Goal: Task Accomplishment & Management: Manage account settings

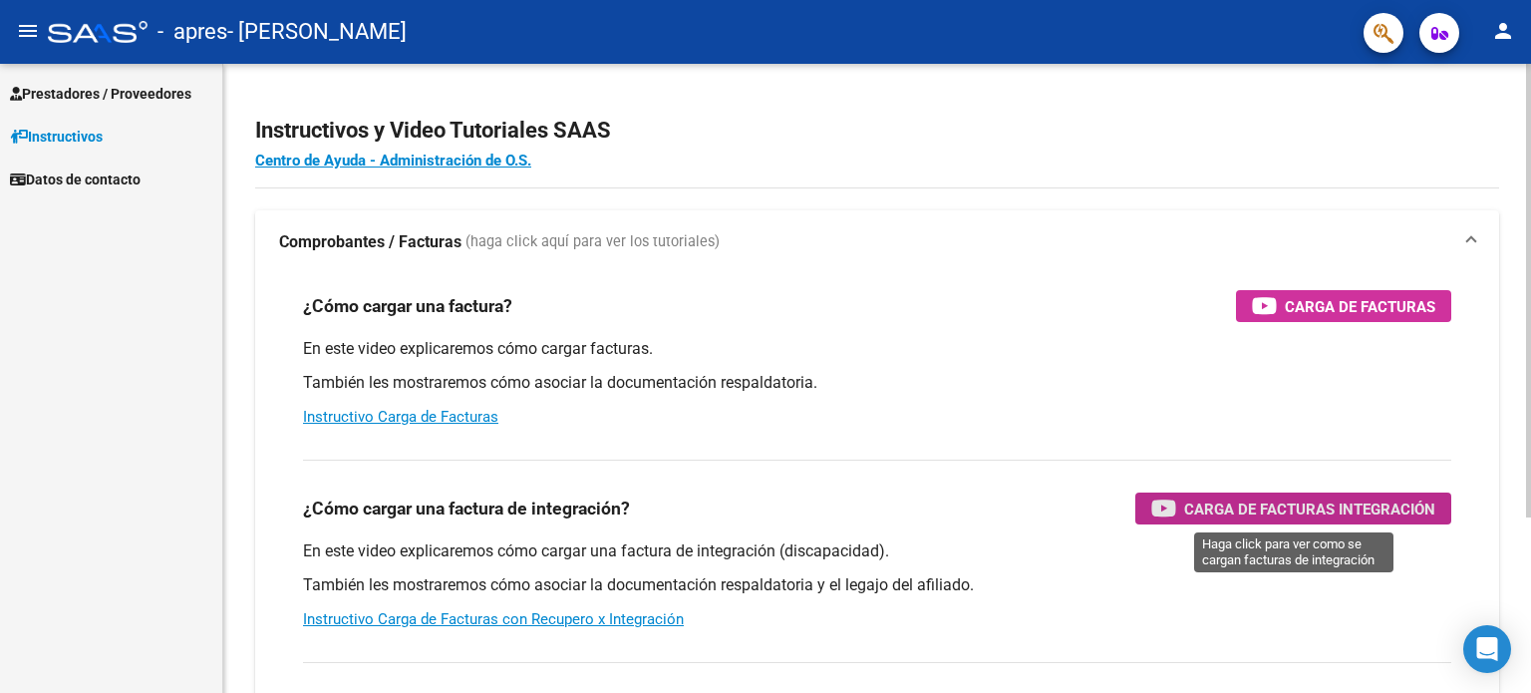
click at [1339, 501] on span "Carga de Facturas Integración" at bounding box center [1309, 508] width 251 height 25
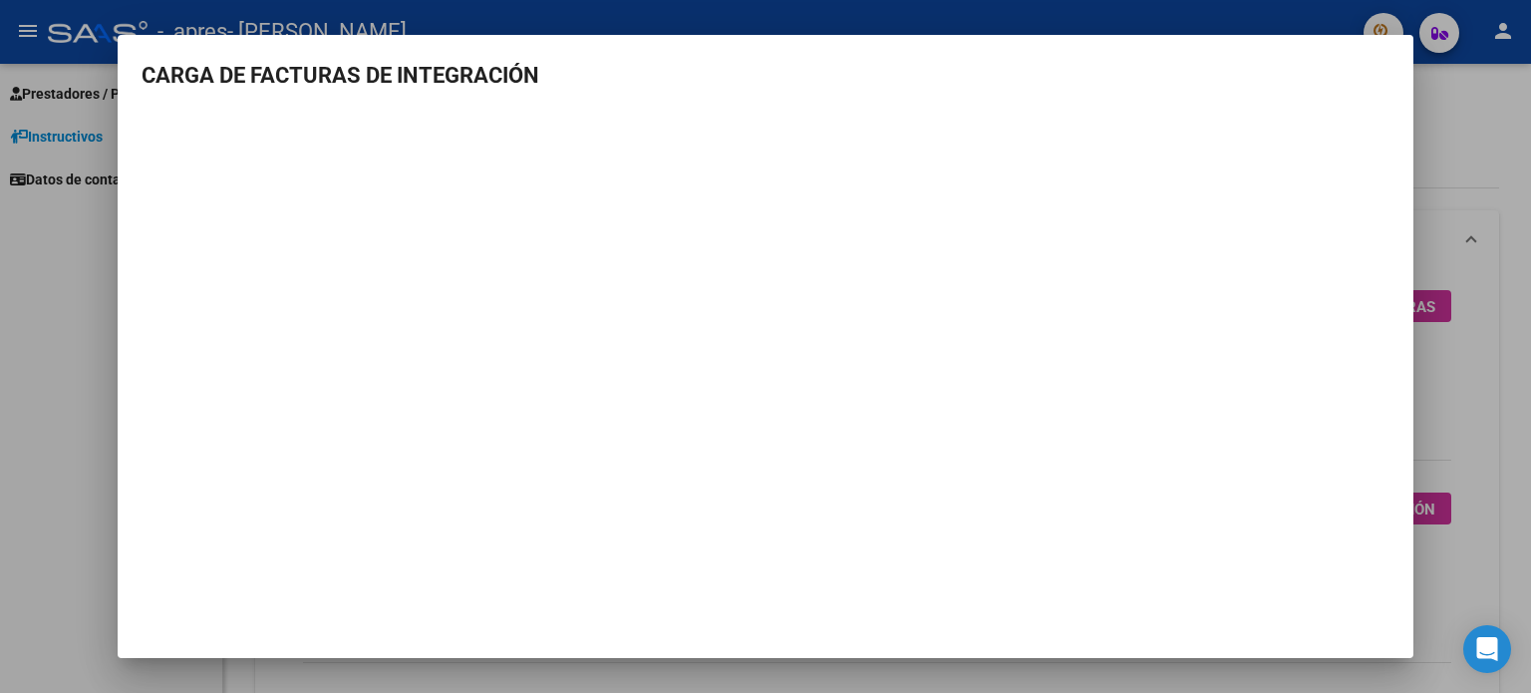
click at [1373, 68] on h3 "CARGA DE FACTURAS DE INTEGRACIÓN" at bounding box center [766, 75] width 1248 height 33
click at [1349, 91] on mat-dialog-content "CARGA DE FACTURAS DE INTEGRACIÓN" at bounding box center [765, 311] width 1295 height 504
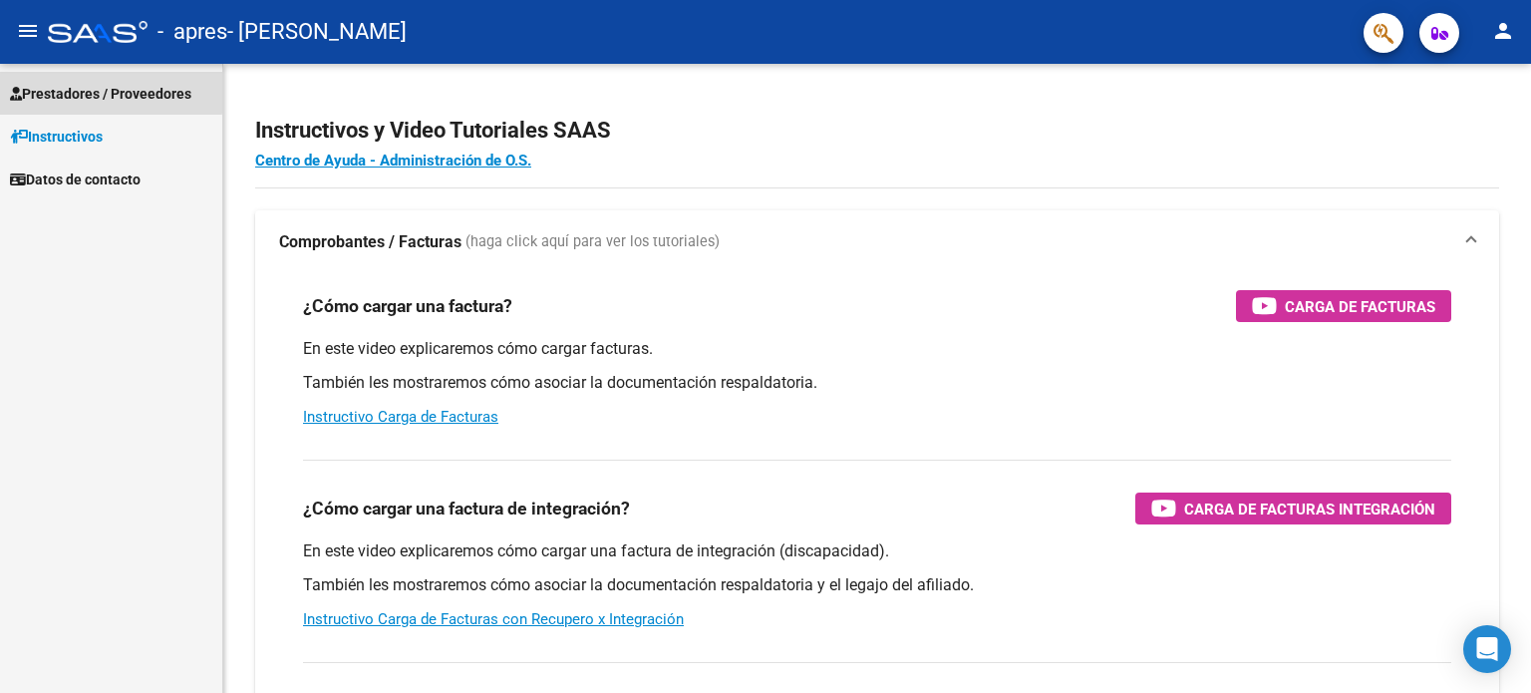
click at [108, 92] on span "Prestadores / Proveedores" at bounding box center [100, 94] width 181 height 22
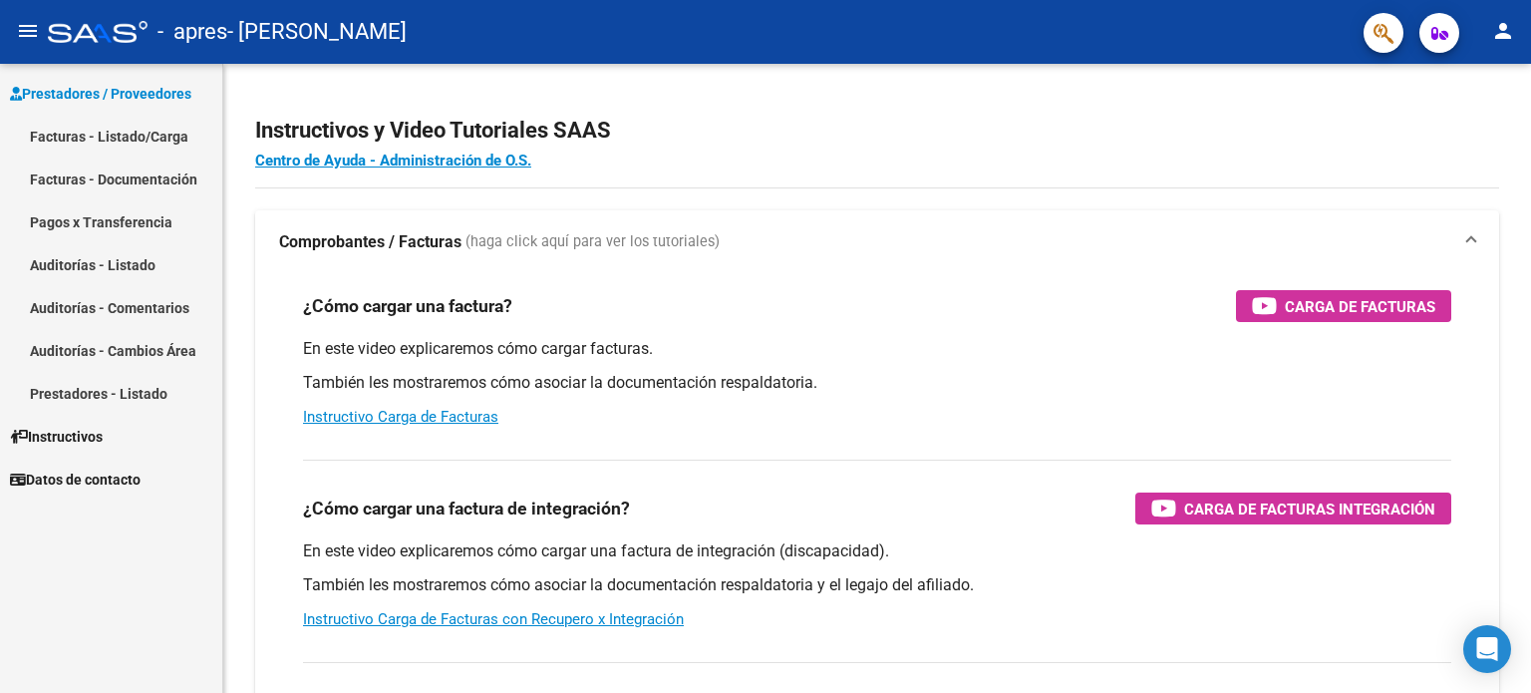
click at [110, 131] on link "Facturas - Listado/Carga" at bounding box center [111, 136] width 222 height 43
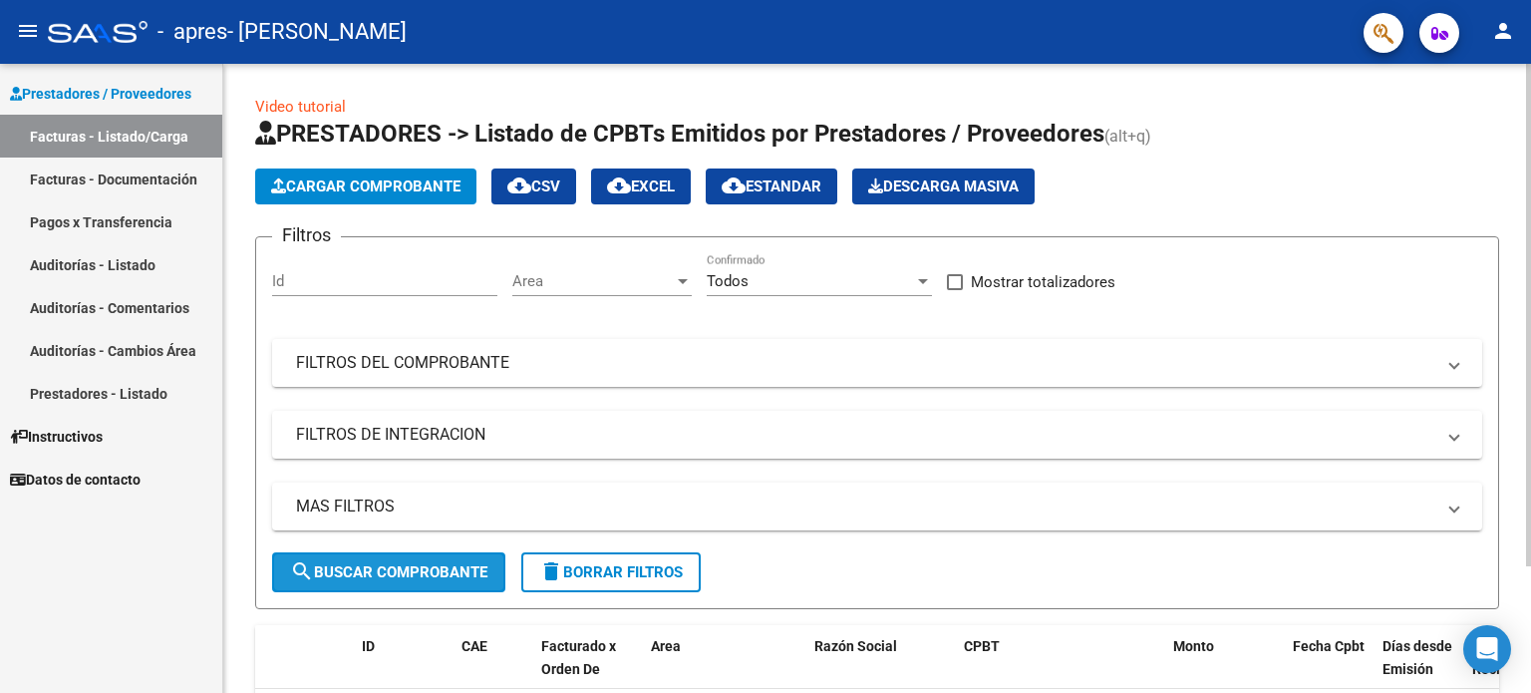
click at [430, 563] on span "search Buscar Comprobante" at bounding box center [388, 572] width 197 height 18
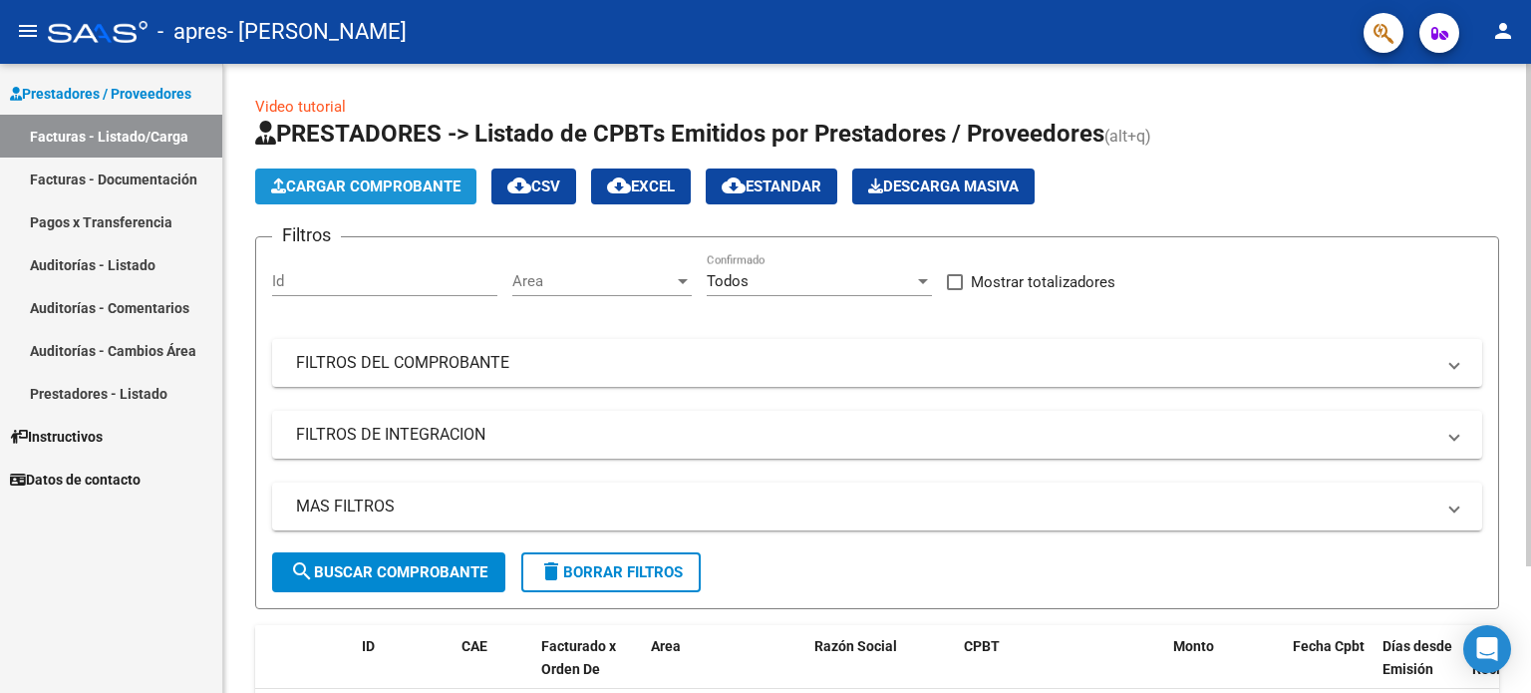
click at [419, 190] on span "Cargar Comprobante" at bounding box center [365, 186] width 189 height 18
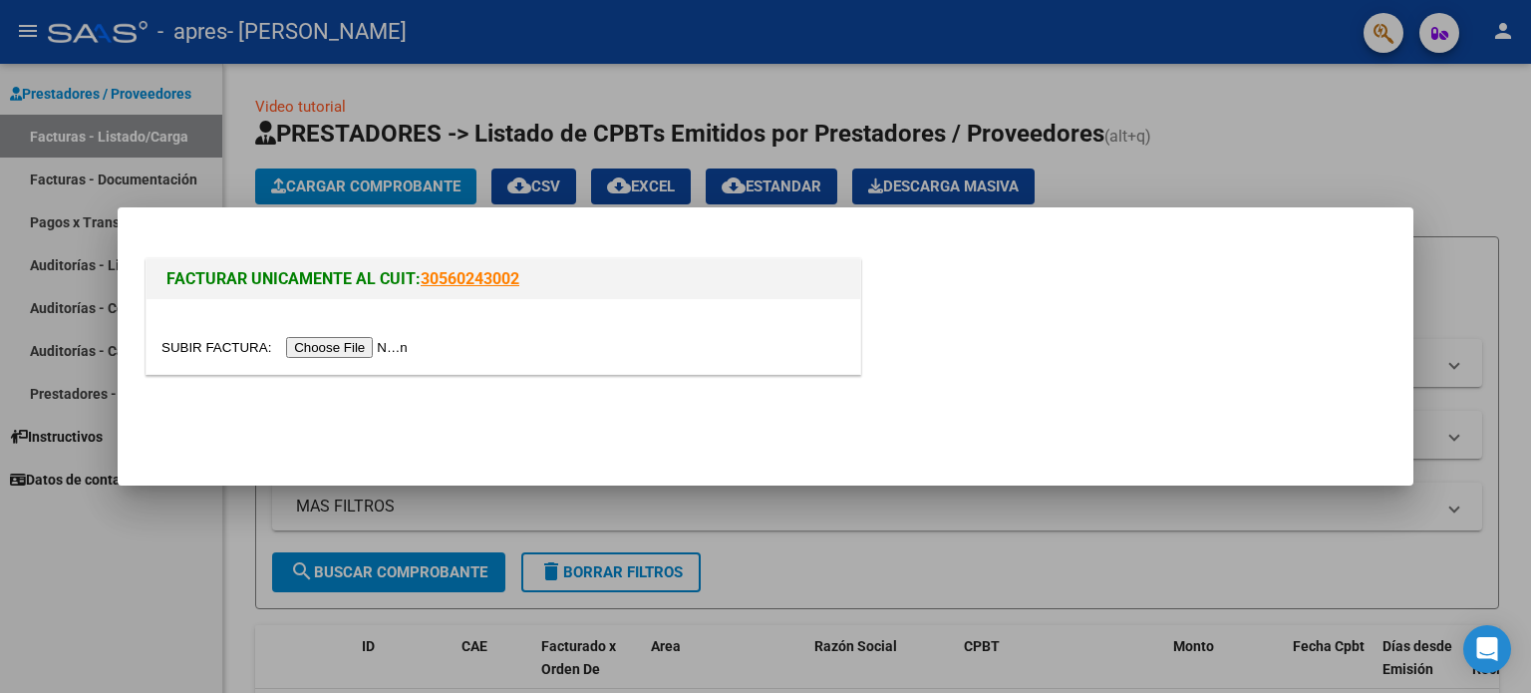
click at [356, 352] on input "file" at bounding box center [287, 347] width 252 height 21
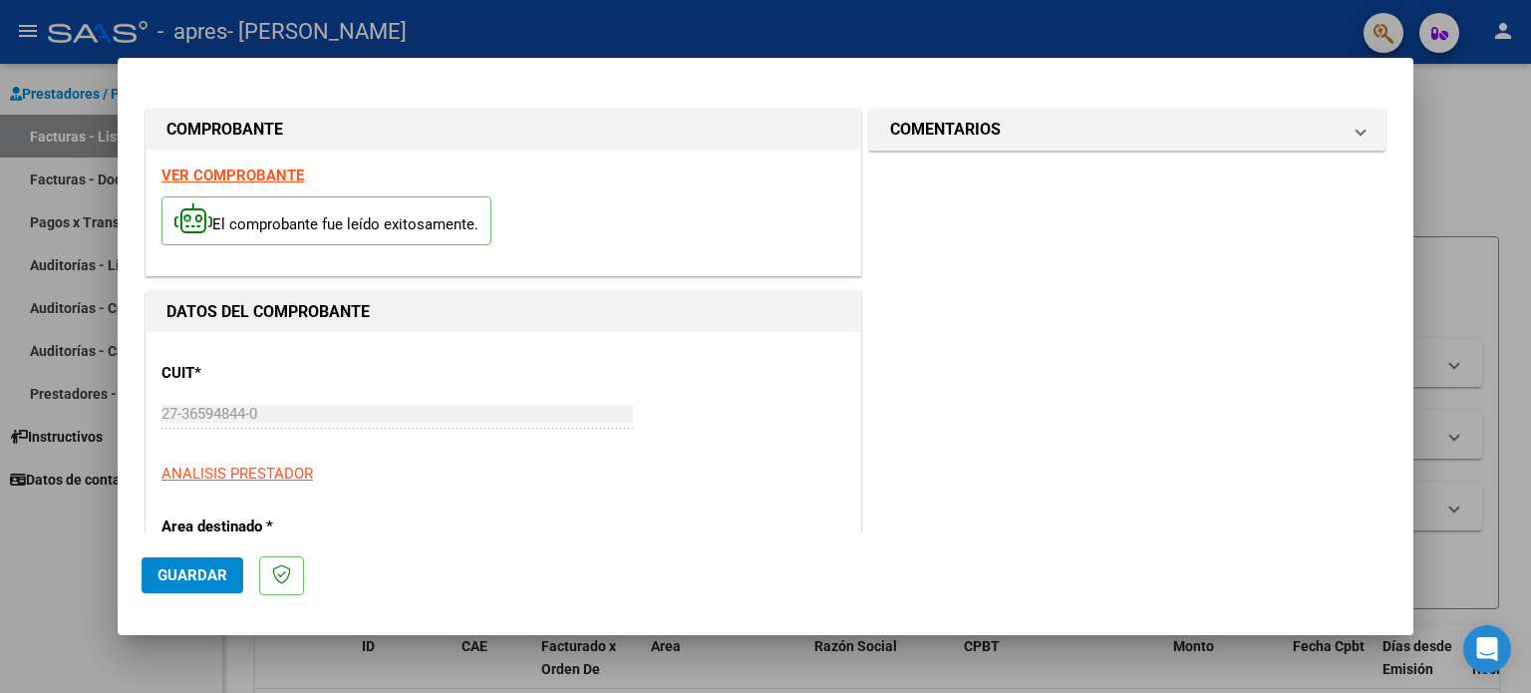
click at [206, 578] on span "Guardar" at bounding box center [192, 575] width 70 height 18
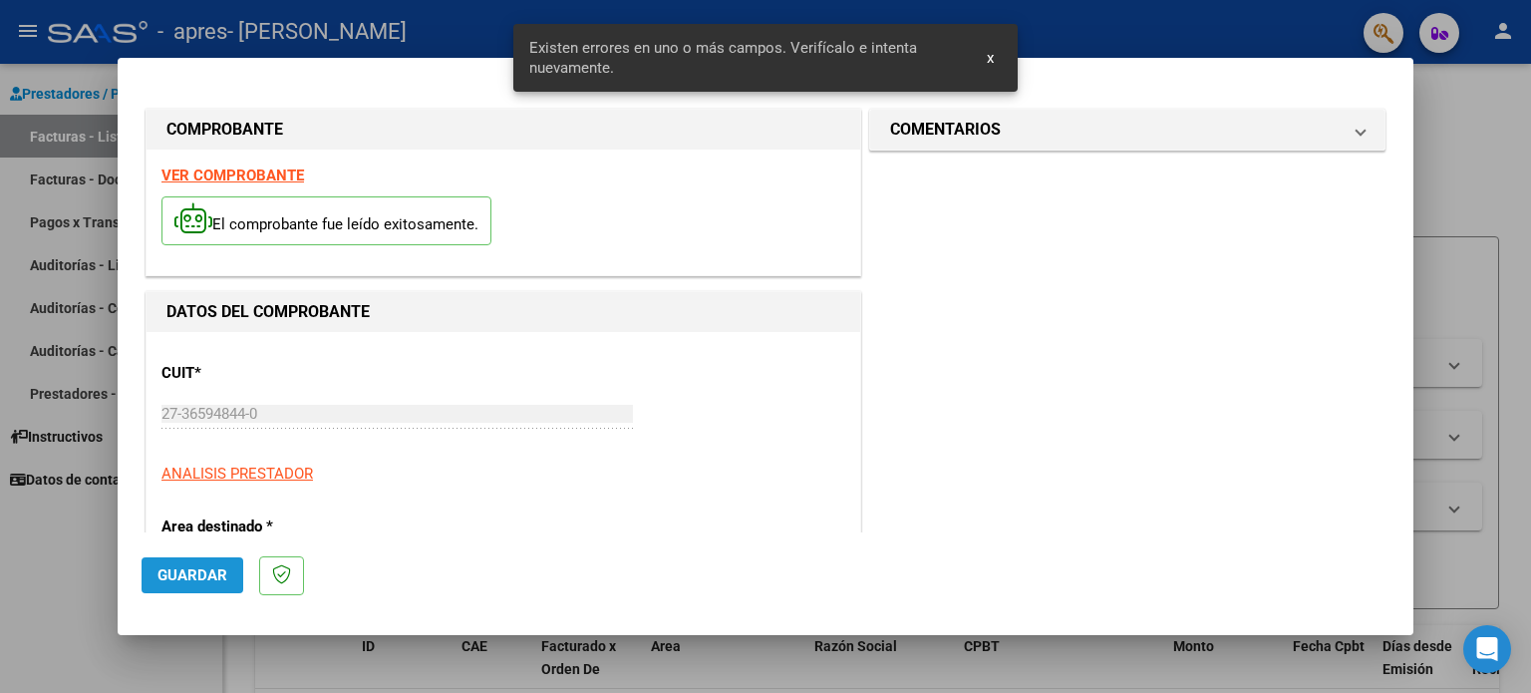
scroll to position [250, 0]
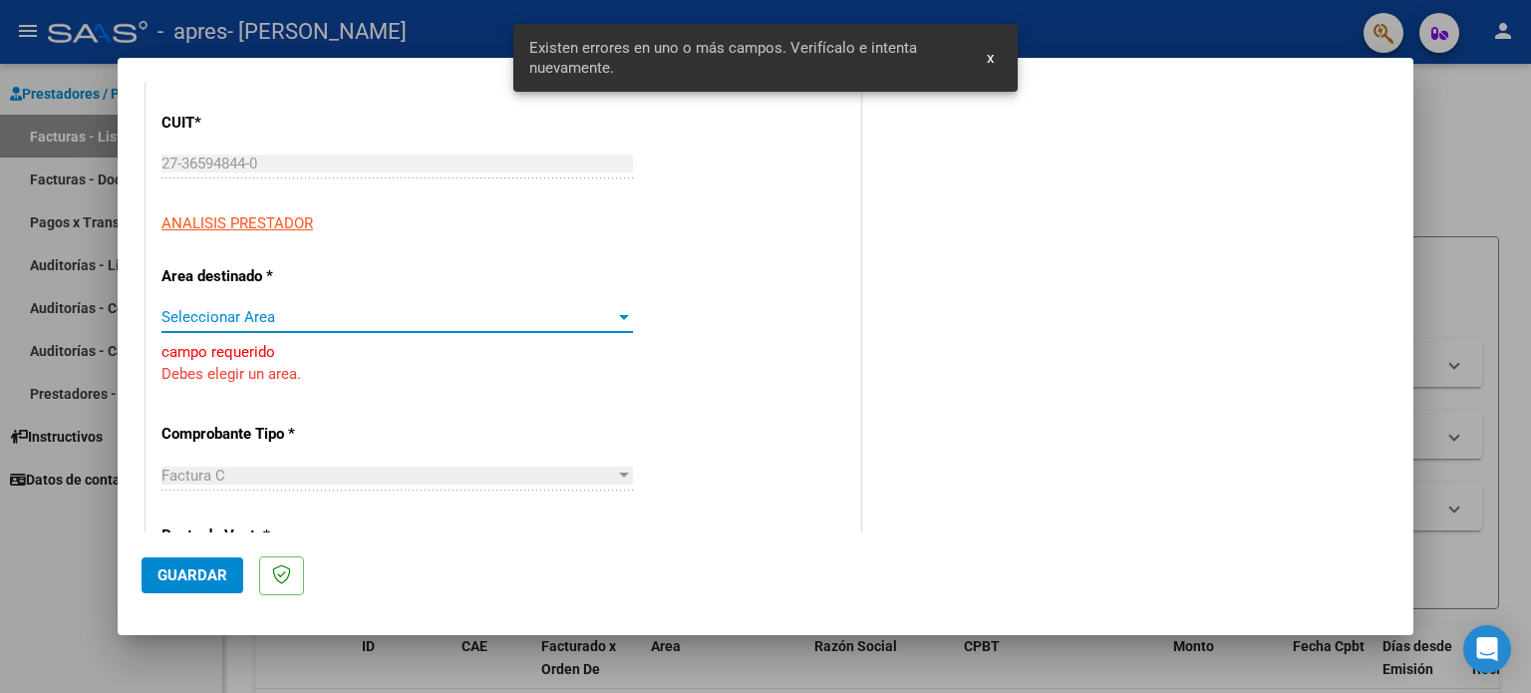
click at [251, 313] on span "Seleccionar Area" at bounding box center [387, 317] width 453 height 18
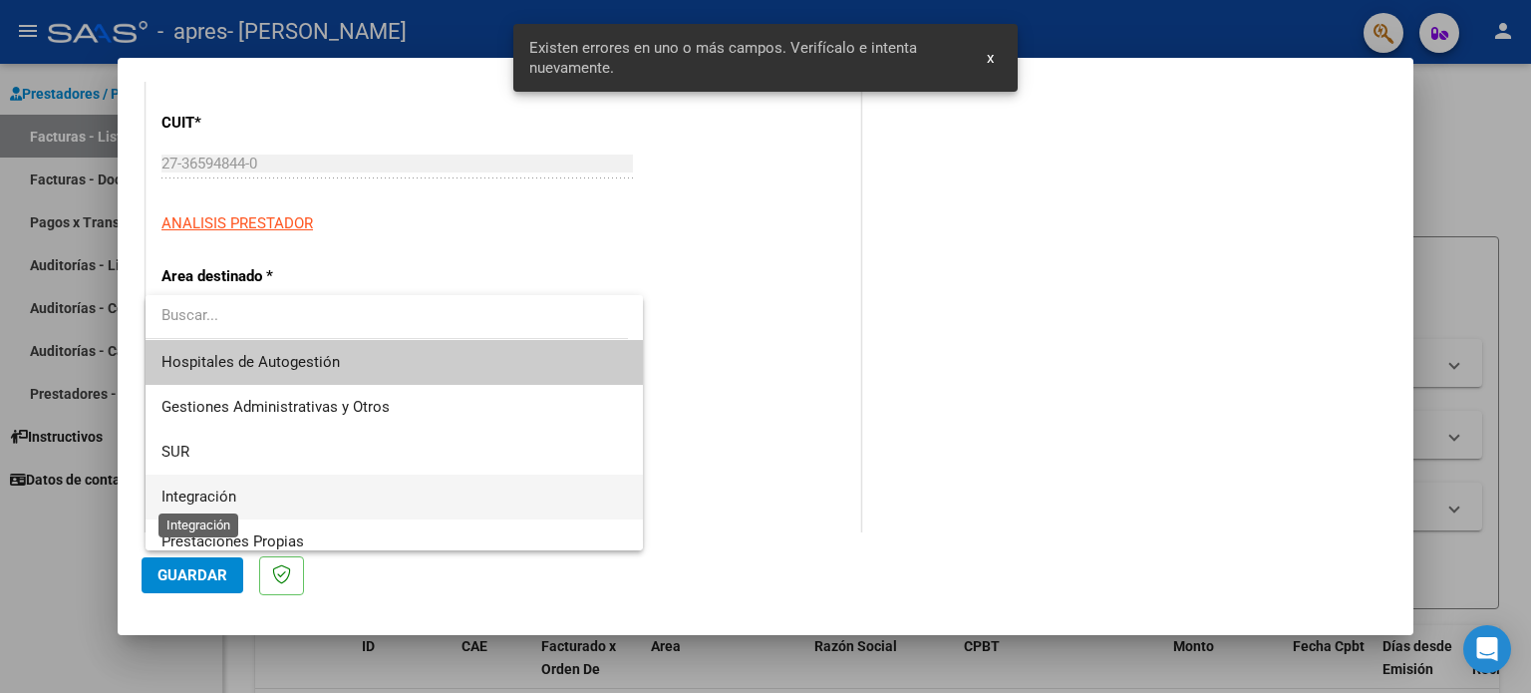
click at [227, 498] on span "Integración" at bounding box center [198, 496] width 75 height 18
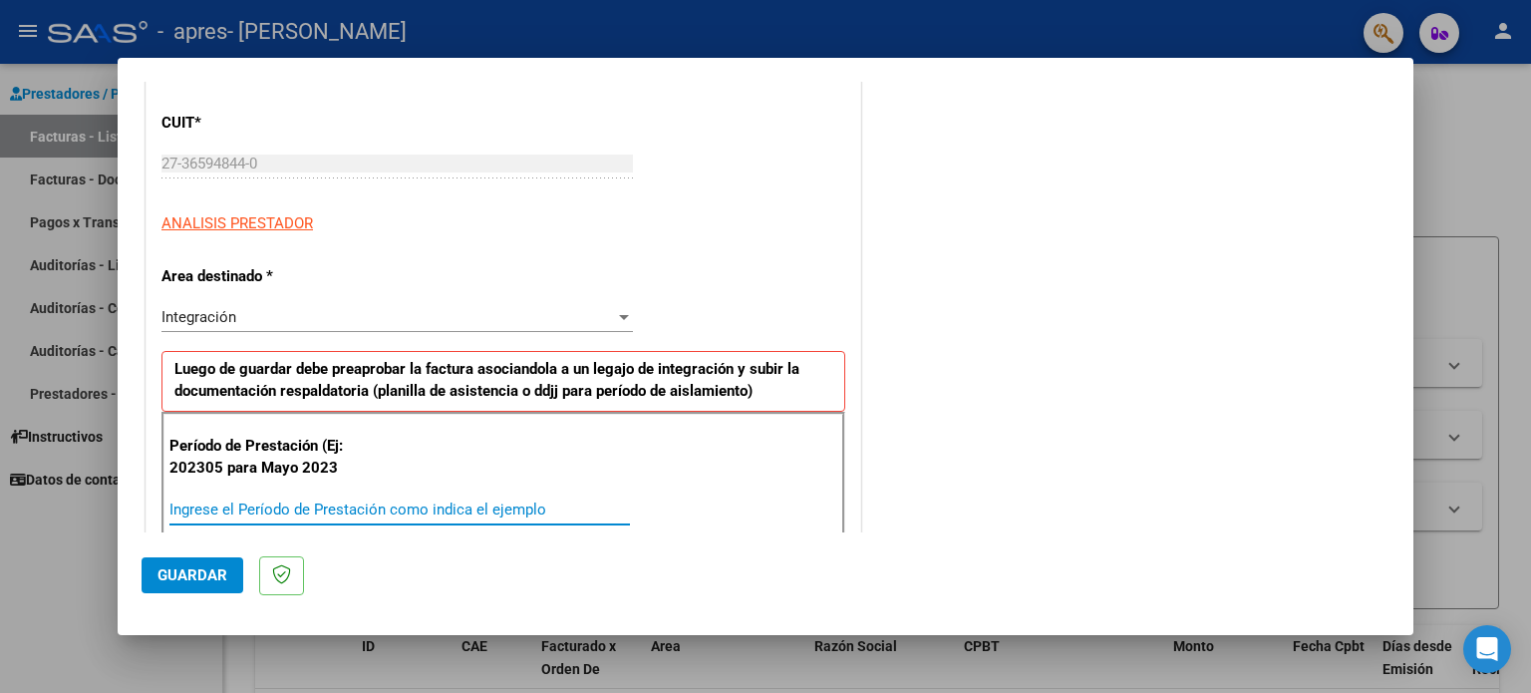
click at [384, 501] on input "Ingrese el Período de Prestación como indica el ejemplo" at bounding box center [399, 509] width 460 height 18
type input "202506"
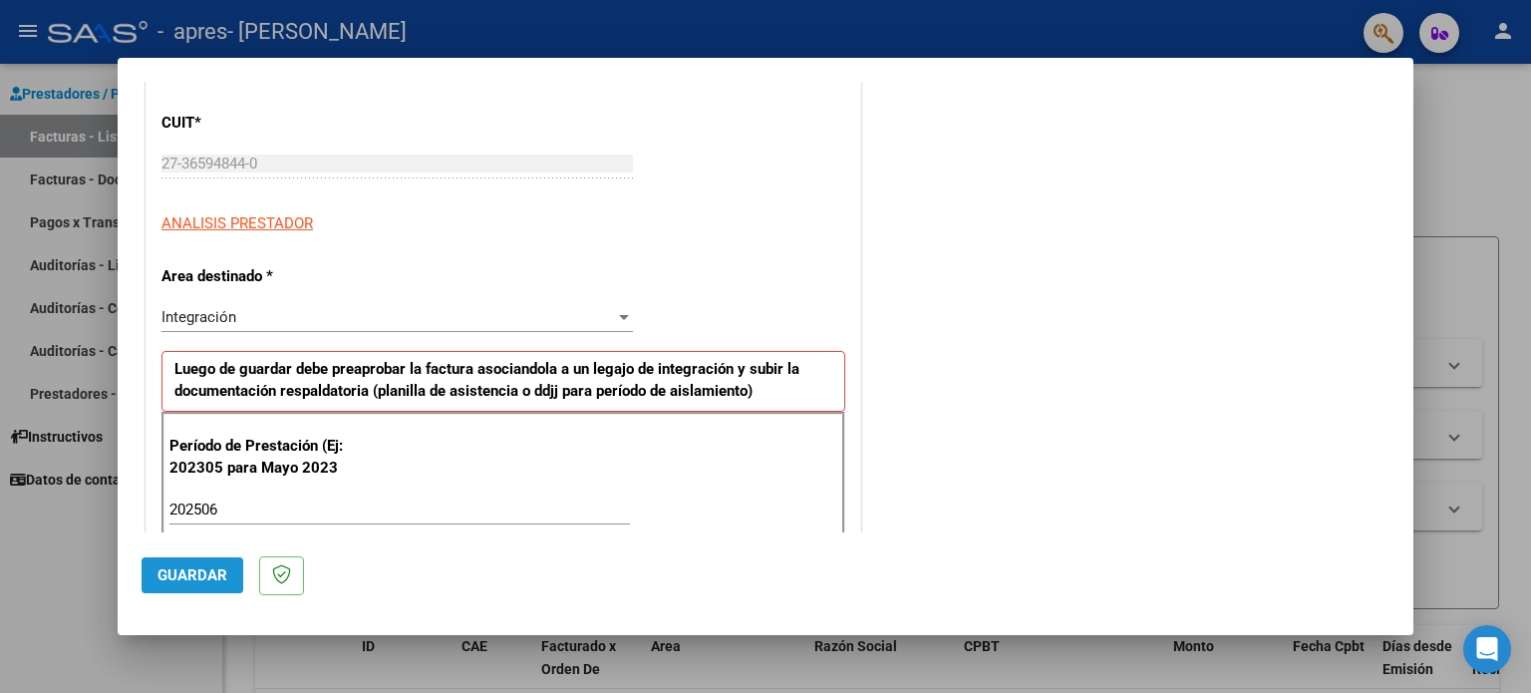
click at [190, 576] on span "Guardar" at bounding box center [192, 575] width 70 height 18
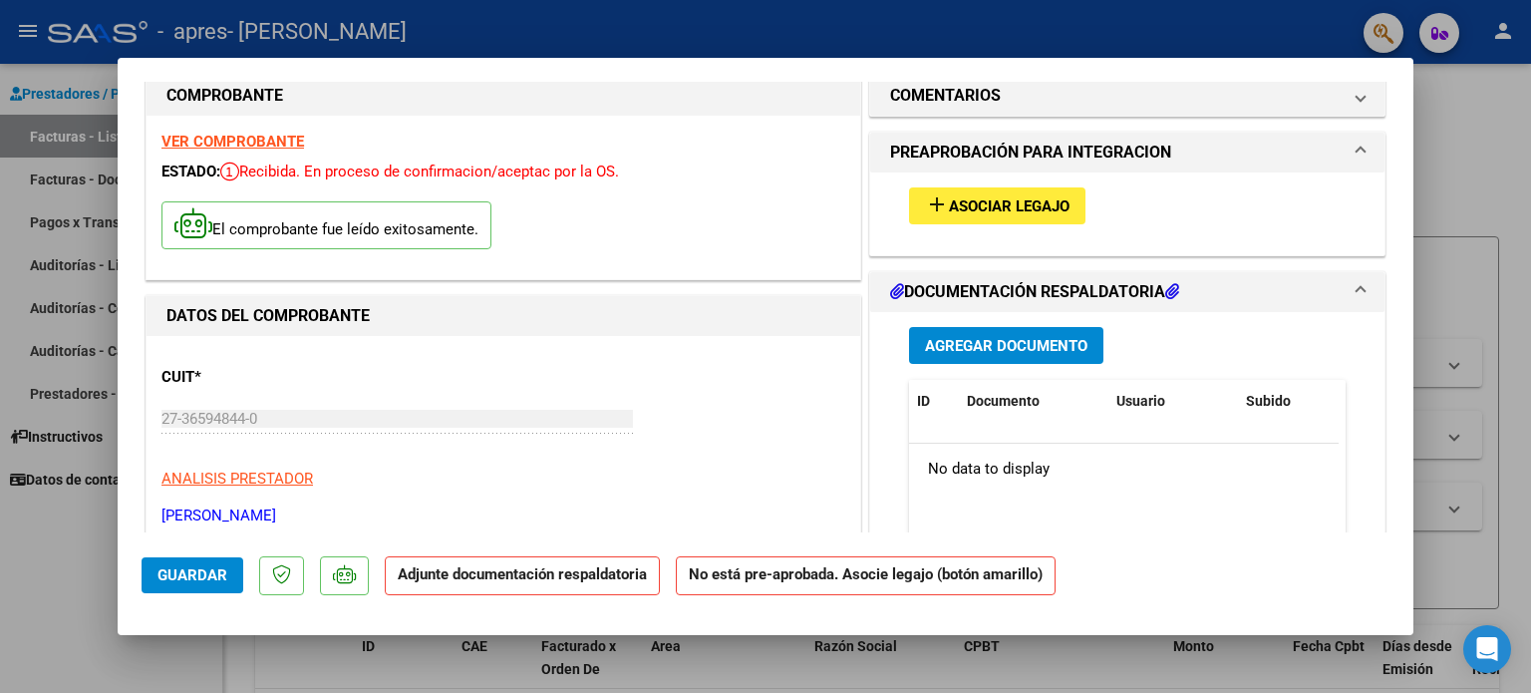
scroll to position [0, 0]
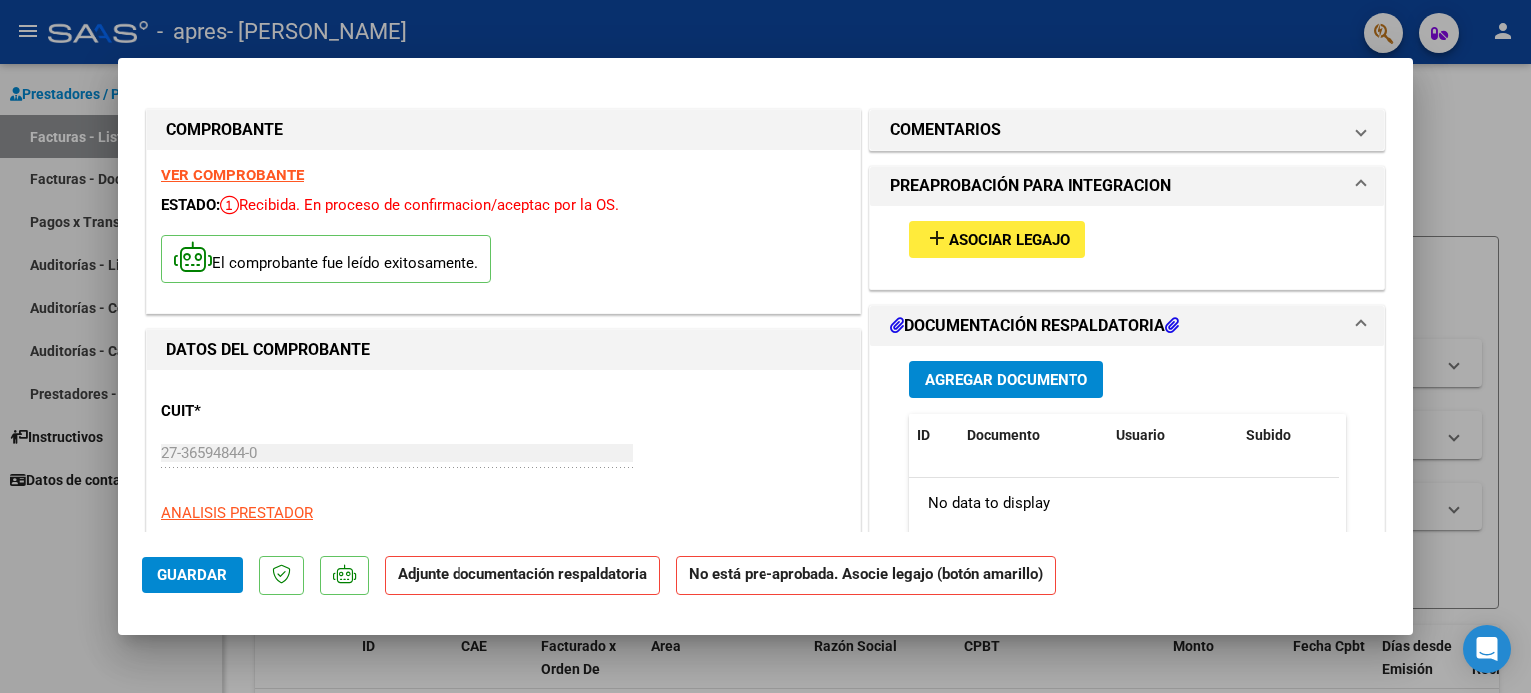
click at [1024, 379] on span "Agregar Documento" at bounding box center [1006, 380] width 162 height 18
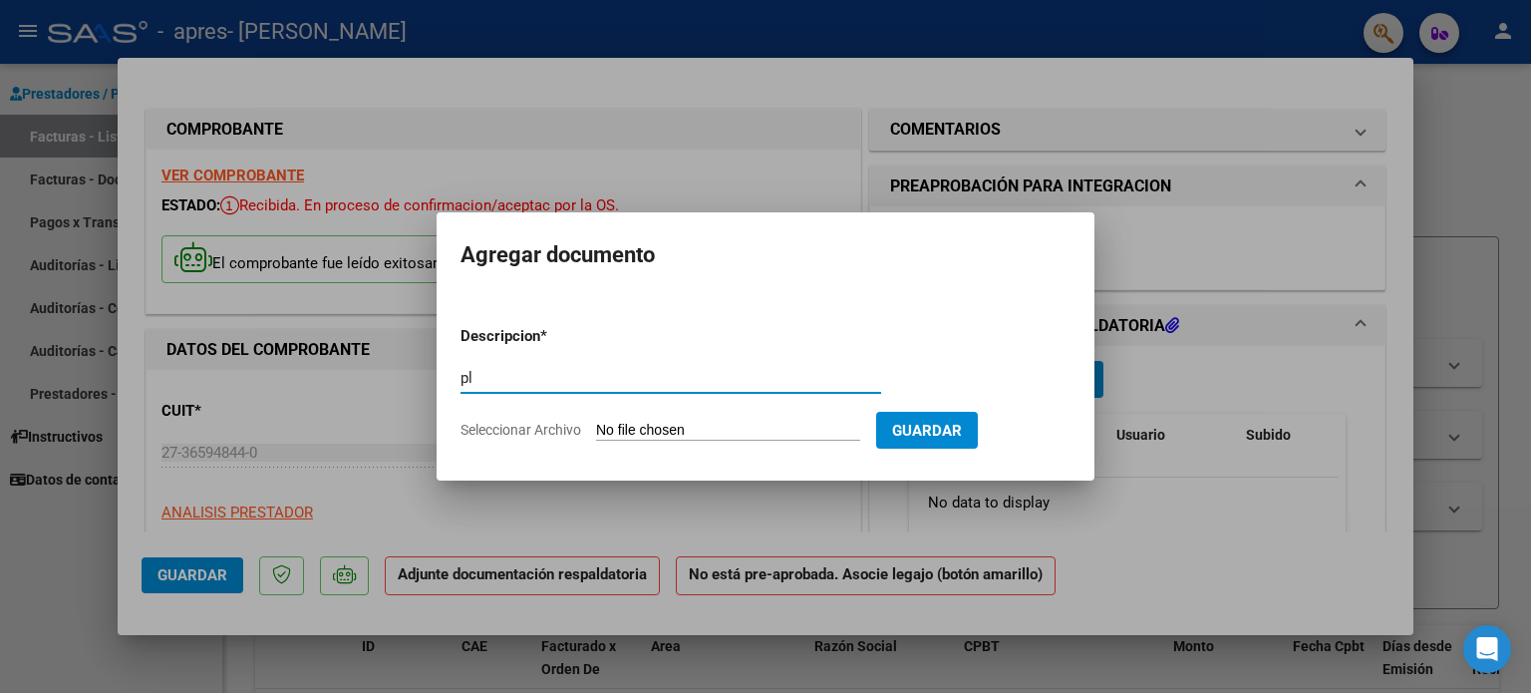
type input "p"
type input "Planilla asistencia"
click at [773, 426] on input "Seleccionar Archivo" at bounding box center [728, 431] width 264 height 19
type input "C:\fakepath\Luían junio.pdf"
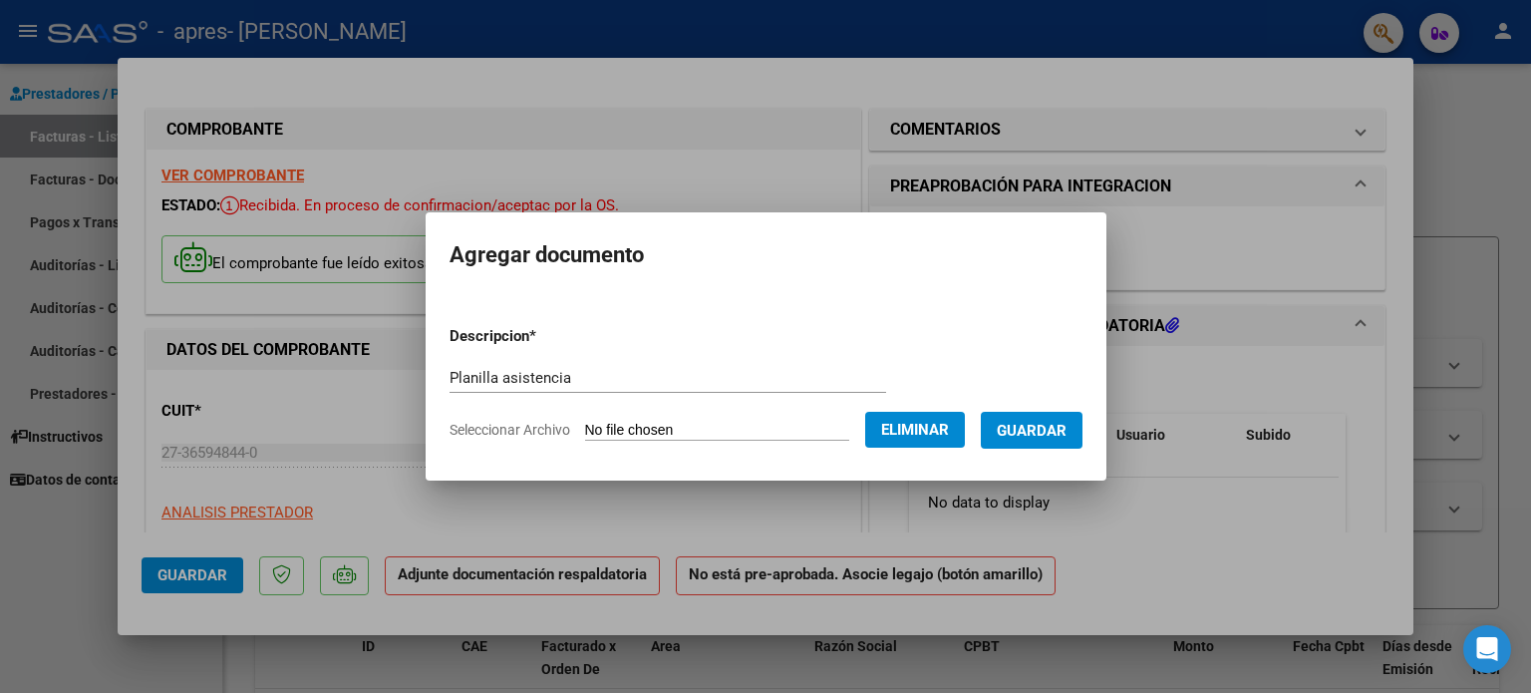
click at [1046, 422] on span "Guardar" at bounding box center [1032, 431] width 70 height 18
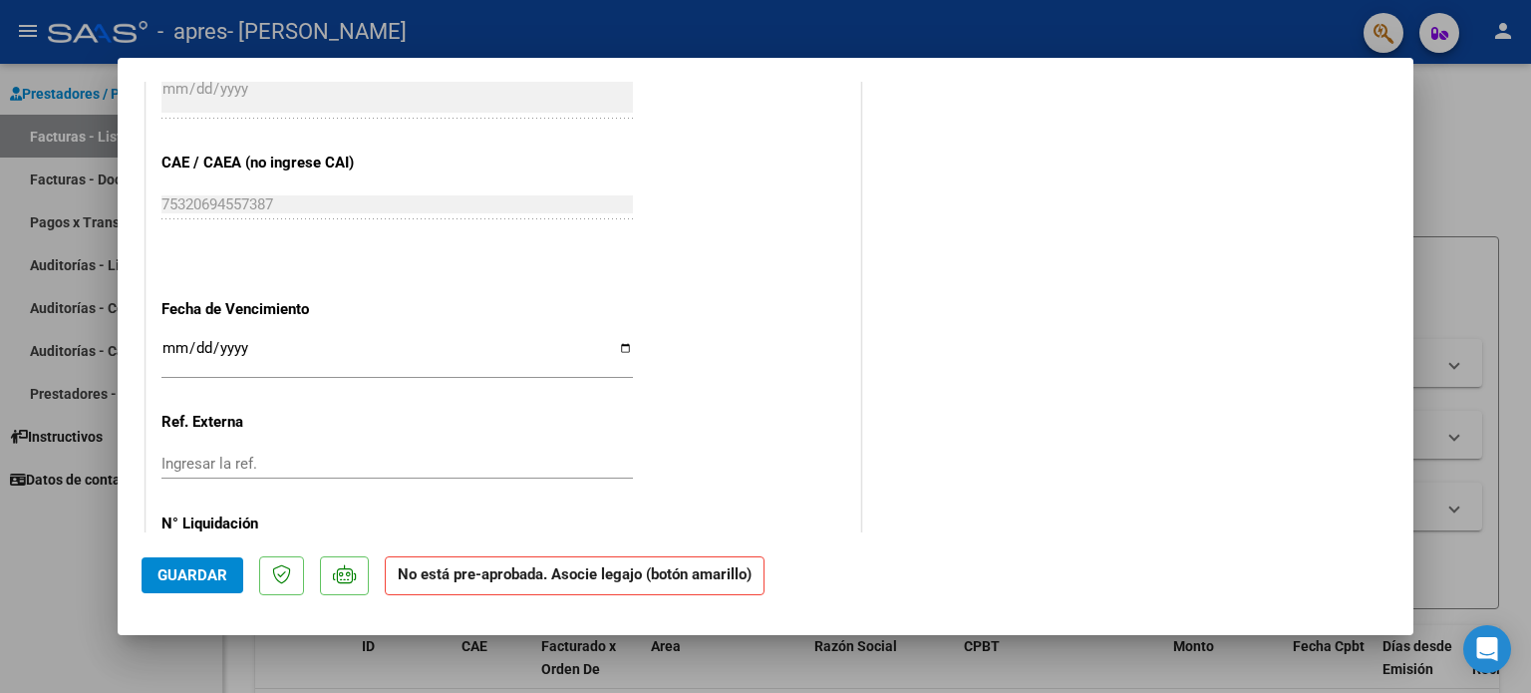
scroll to position [1279, 0]
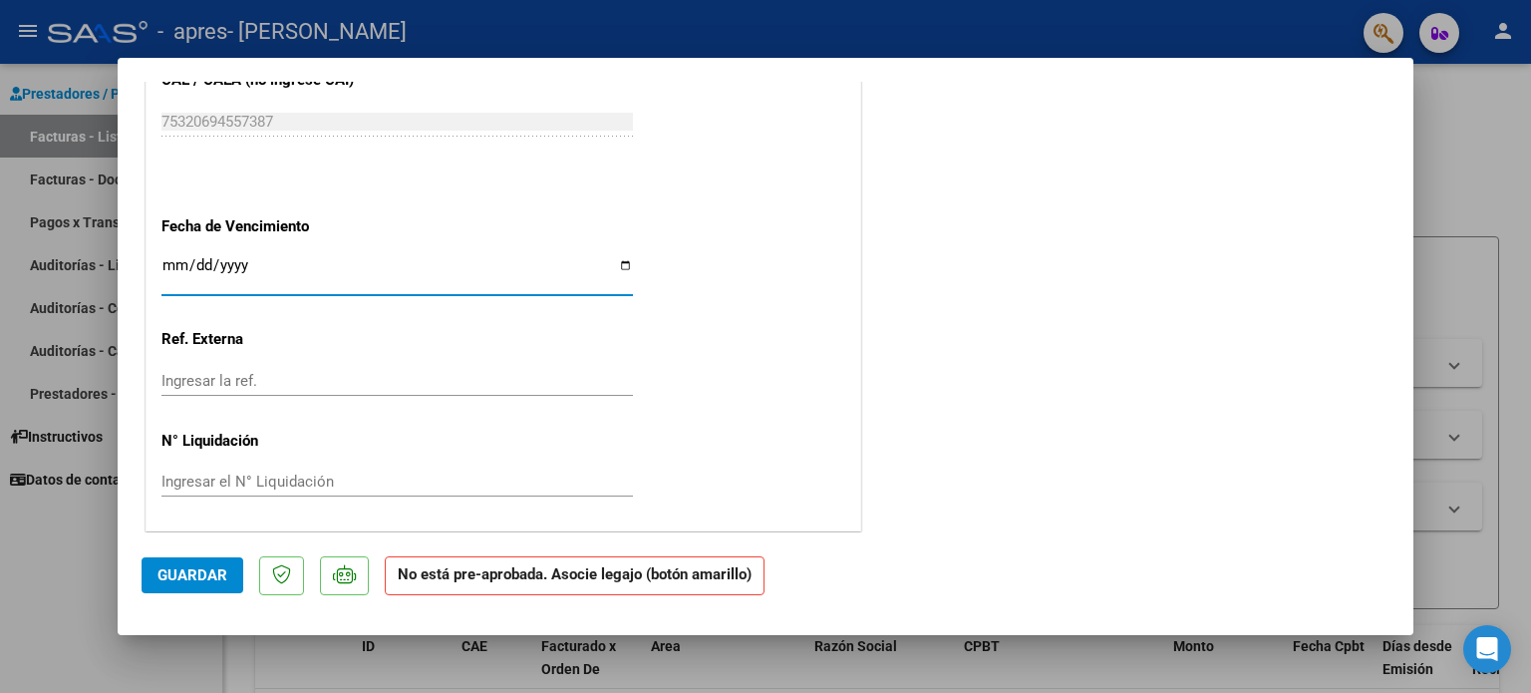
click at [172, 264] on input "Ingresar la fecha" at bounding box center [396, 273] width 471 height 32
click at [622, 264] on input "Ingresar la fecha" at bounding box center [396, 273] width 471 height 32
type input "[DATE]"
click at [191, 577] on span "Guardar" at bounding box center [192, 575] width 70 height 18
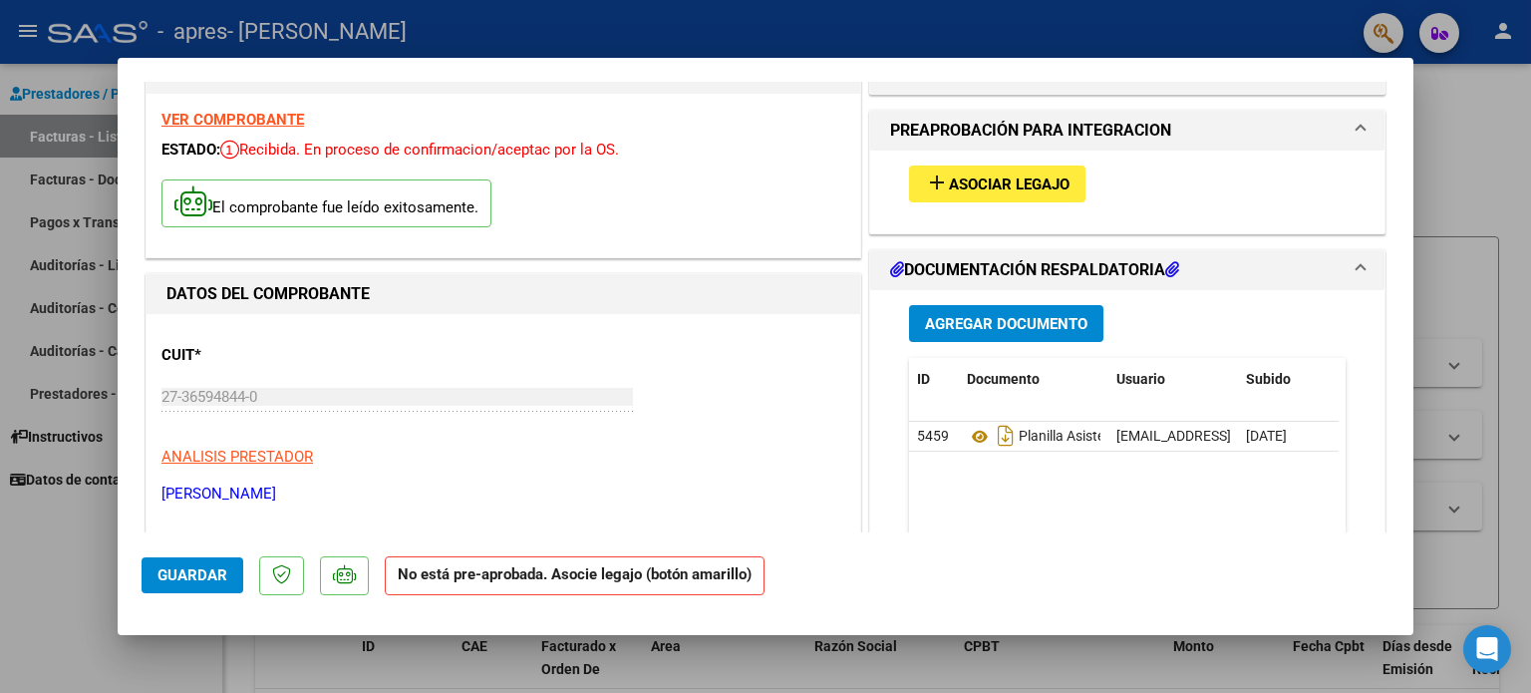
scroll to position [0, 0]
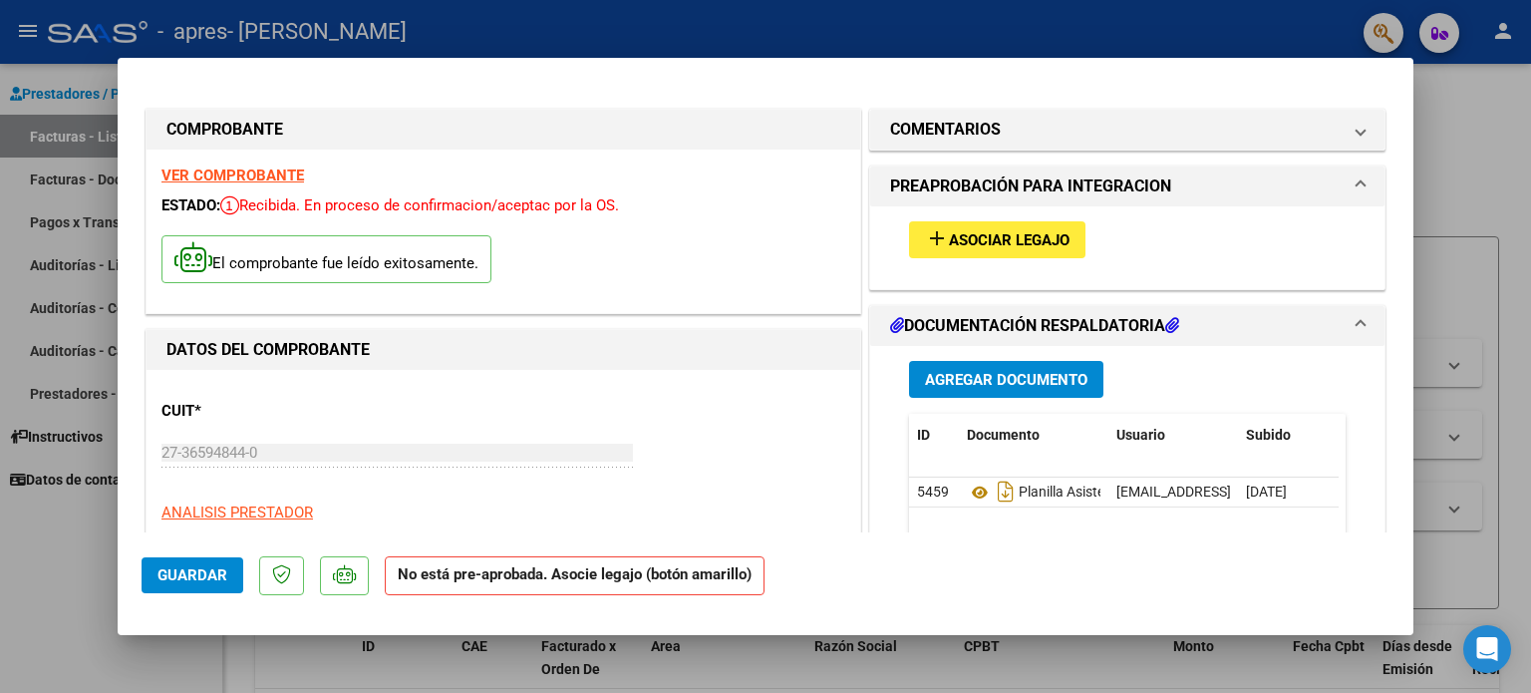
click at [1015, 250] on button "add Asociar Legajo" at bounding box center [997, 239] width 176 height 37
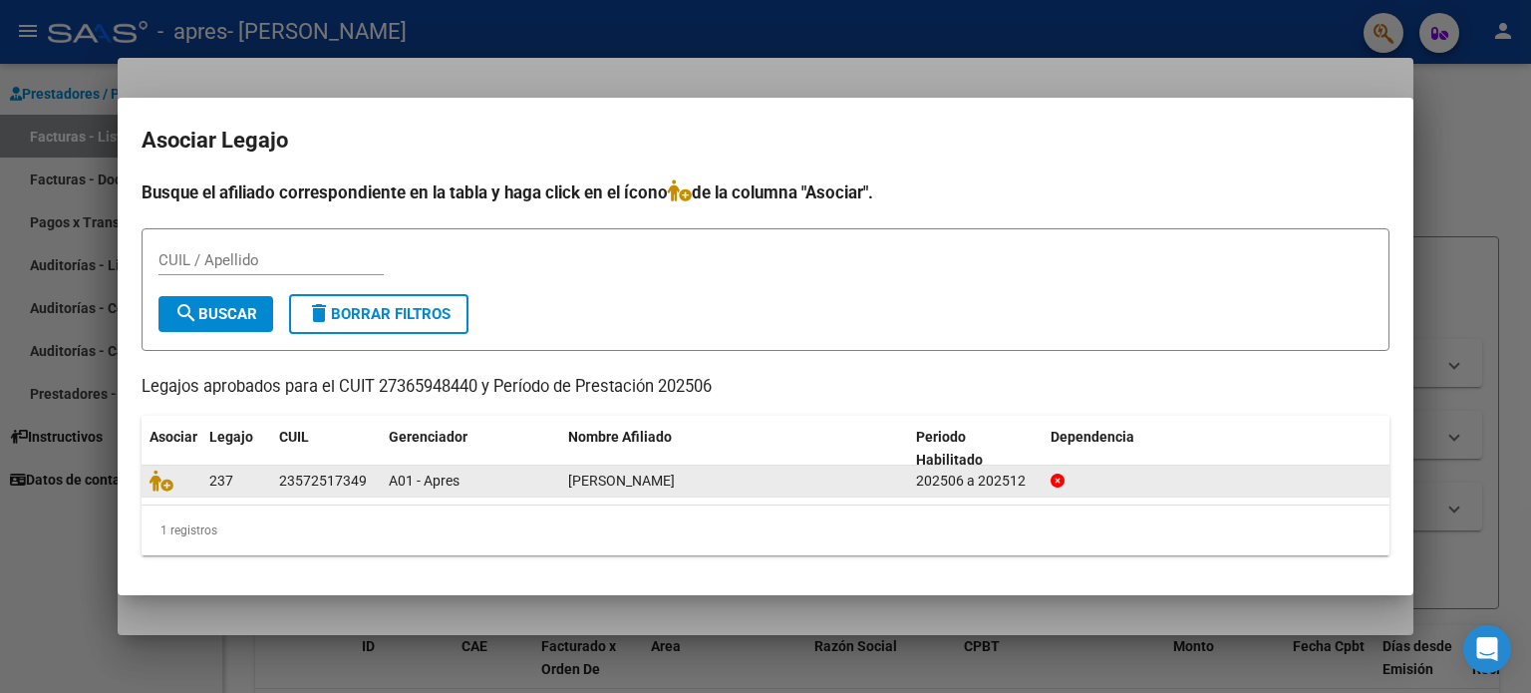
click at [577, 481] on span "[PERSON_NAME]" at bounding box center [621, 480] width 107 height 16
click at [163, 481] on icon at bounding box center [161, 480] width 24 height 22
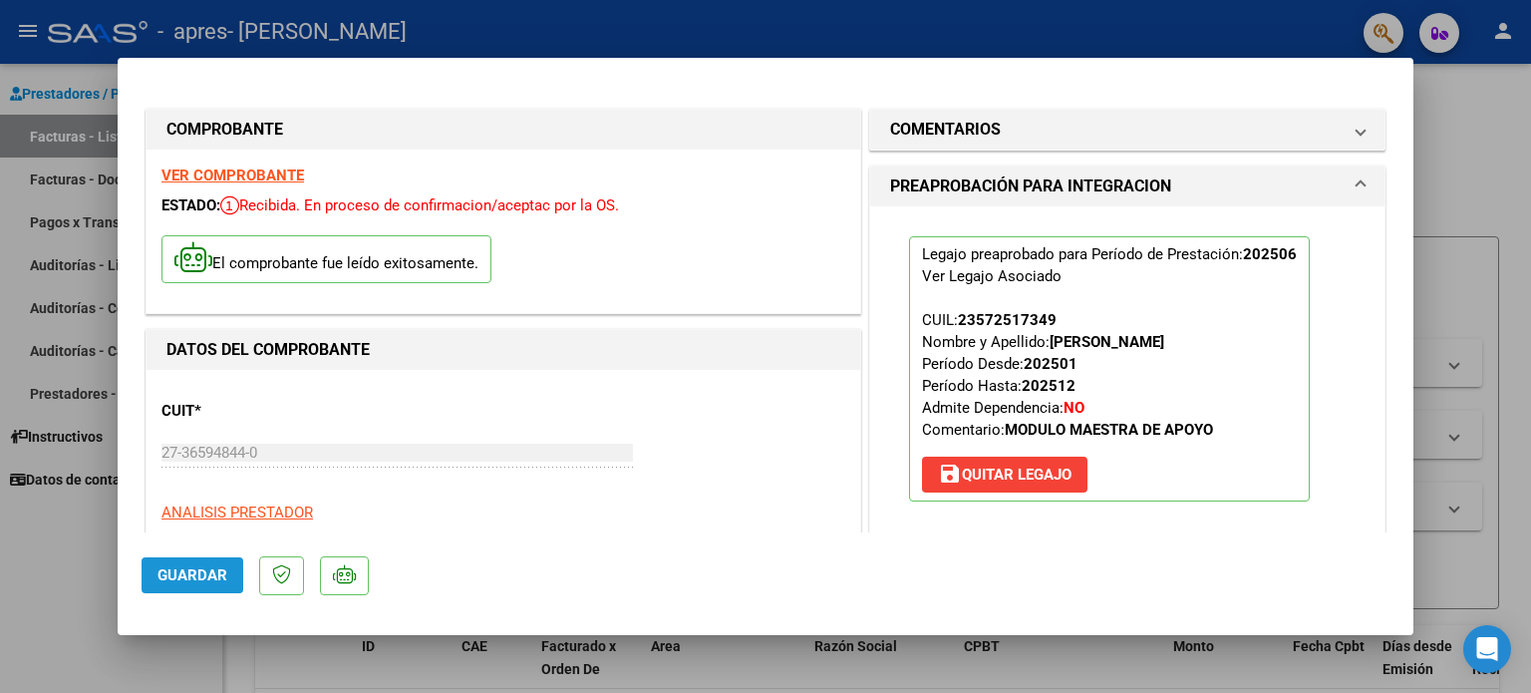
click at [199, 568] on span "Guardar" at bounding box center [192, 575] width 70 height 18
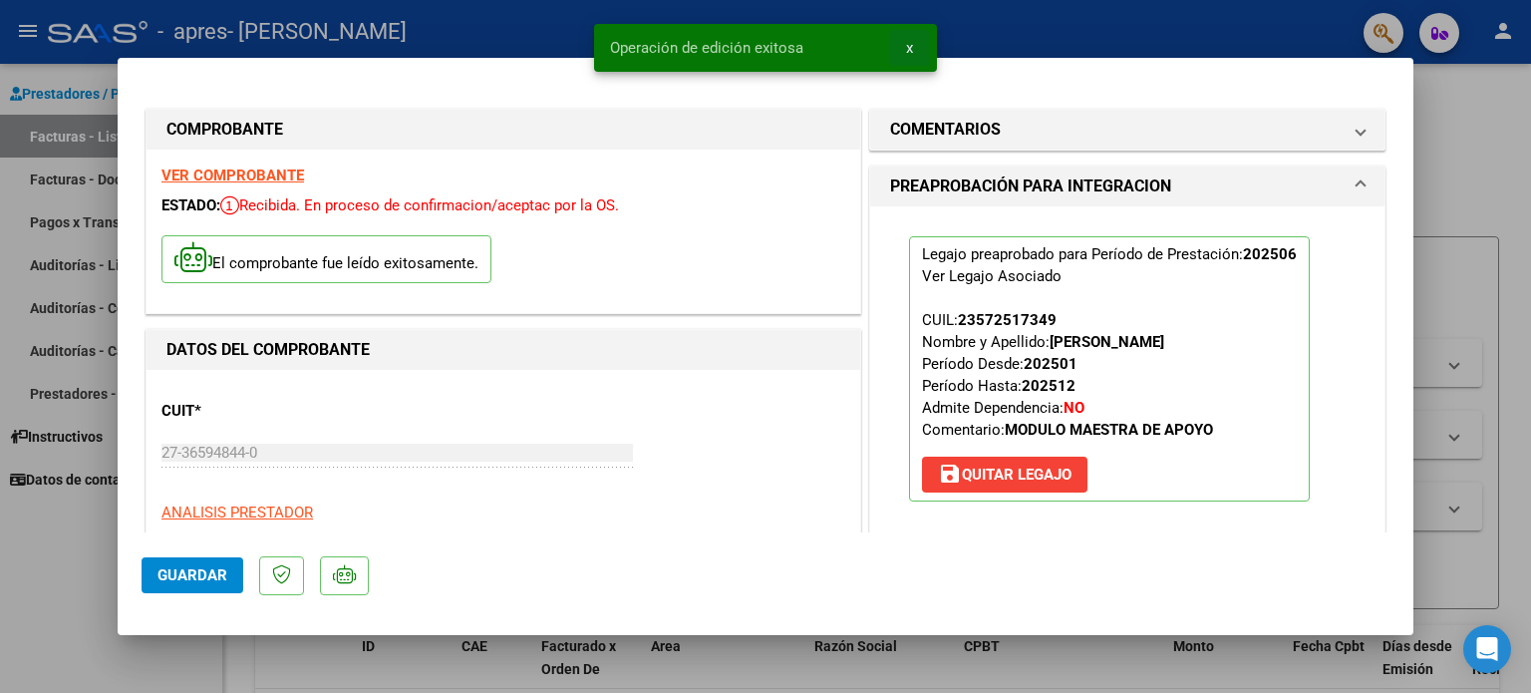
click at [909, 46] on span "x" at bounding box center [909, 48] width 7 height 18
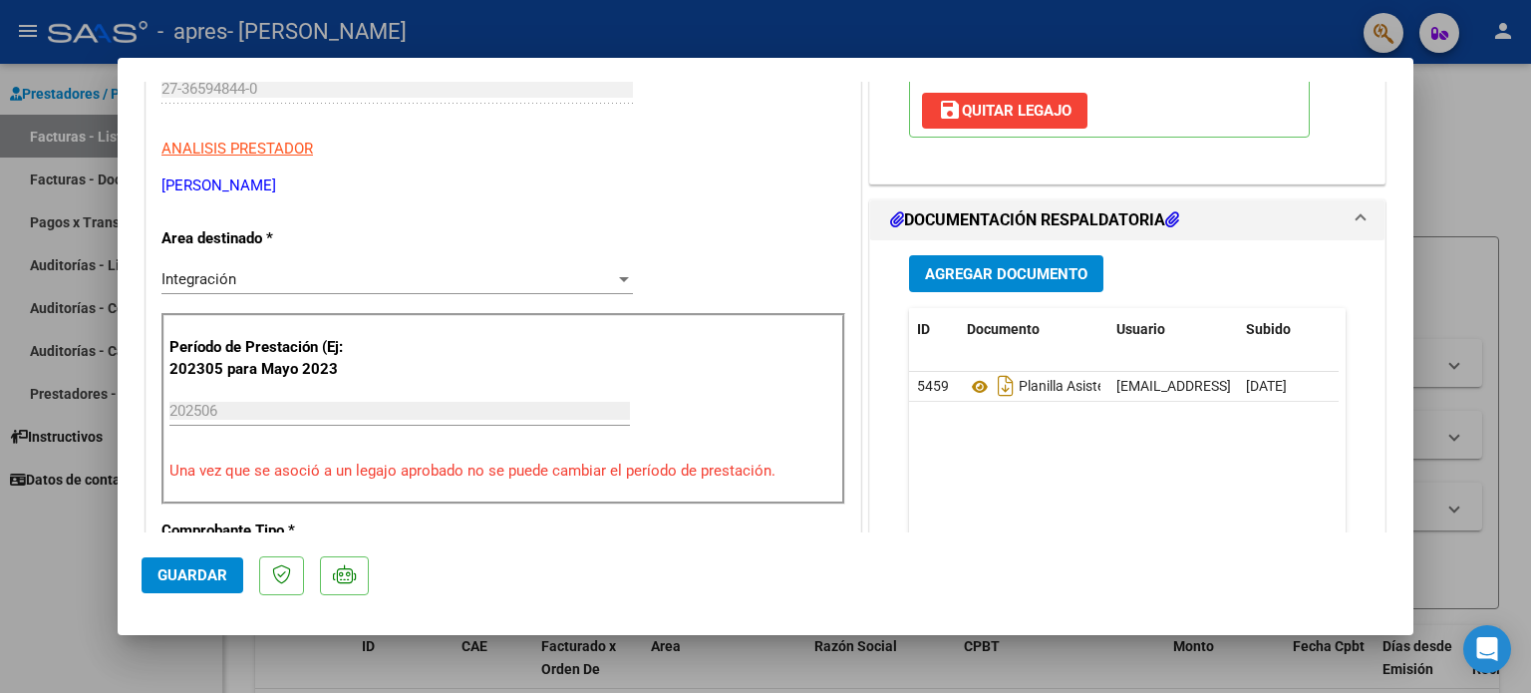
scroll to position [385, 0]
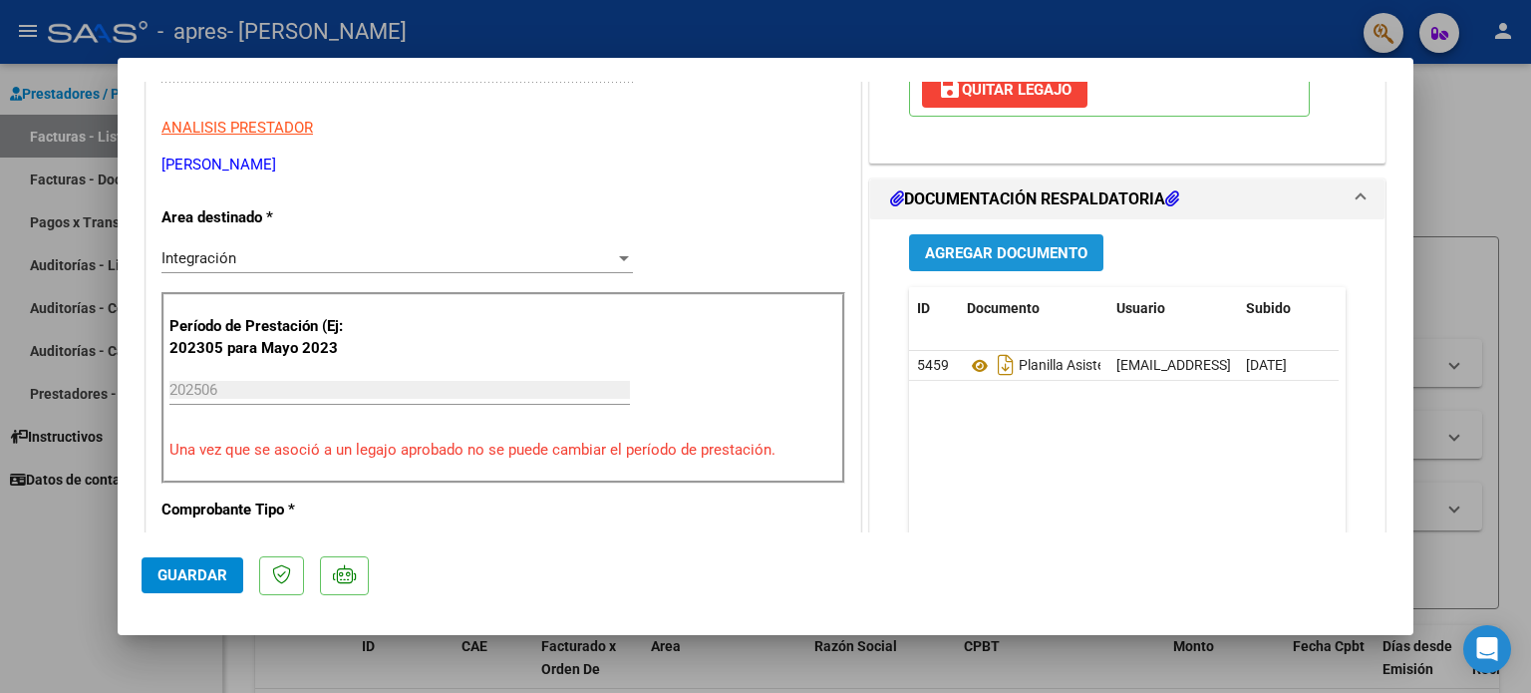
click at [1021, 238] on button "Agregar Documento" at bounding box center [1006, 252] width 194 height 37
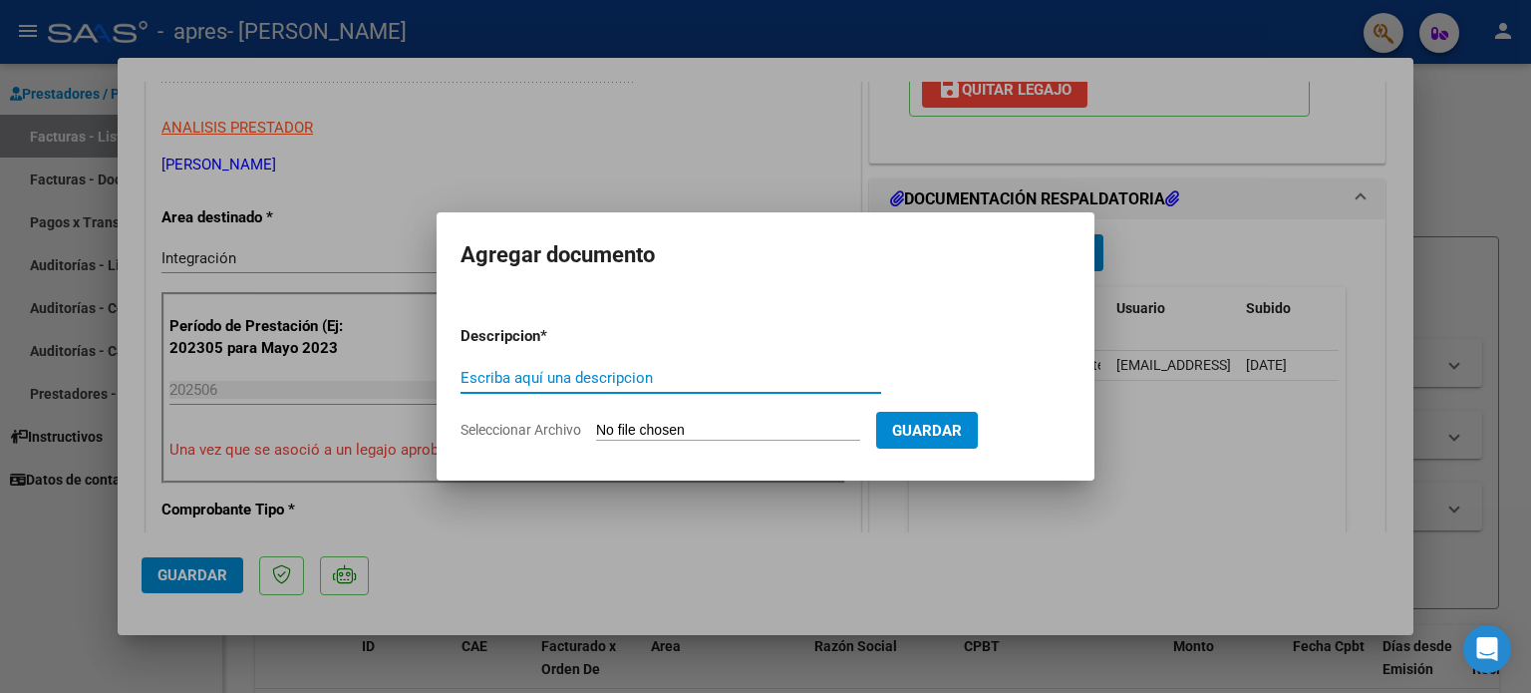
click at [1133, 260] on div at bounding box center [765, 346] width 1531 height 693
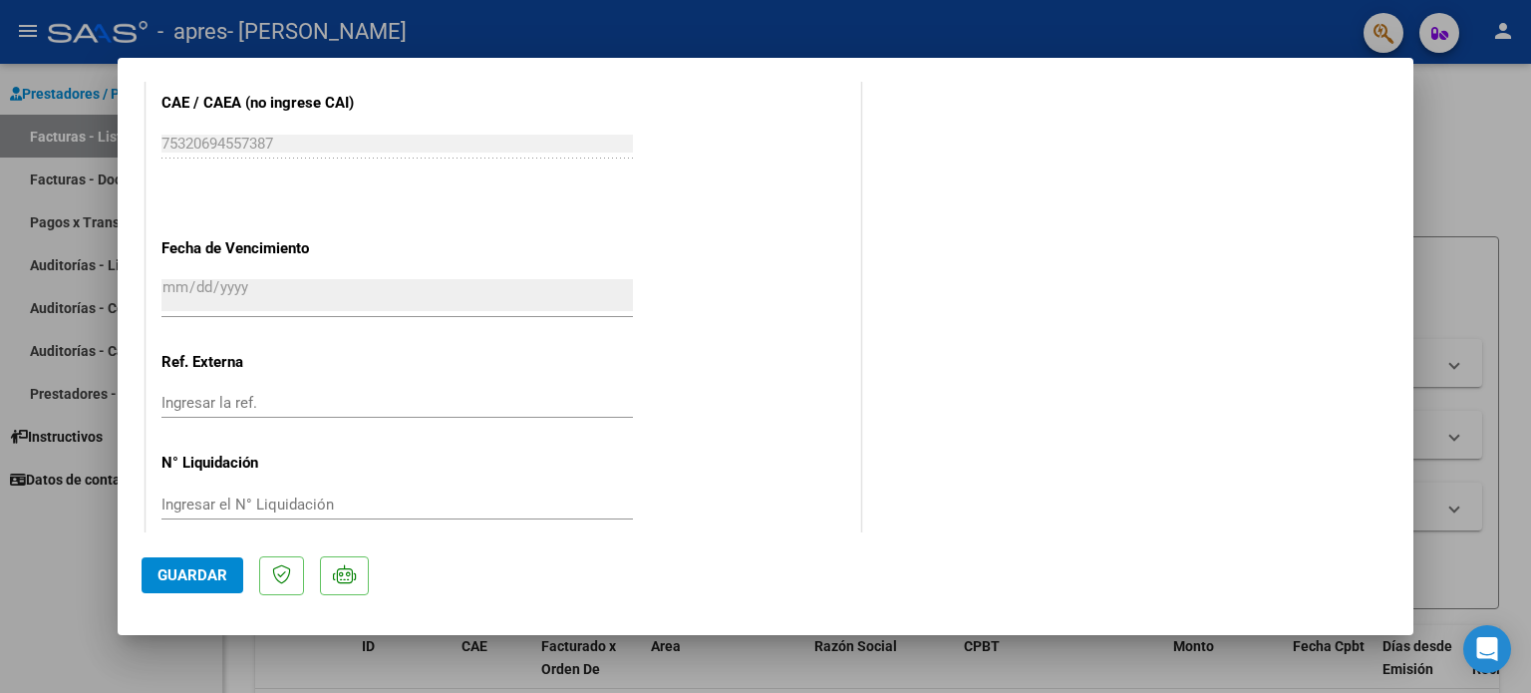
scroll to position [1331, 0]
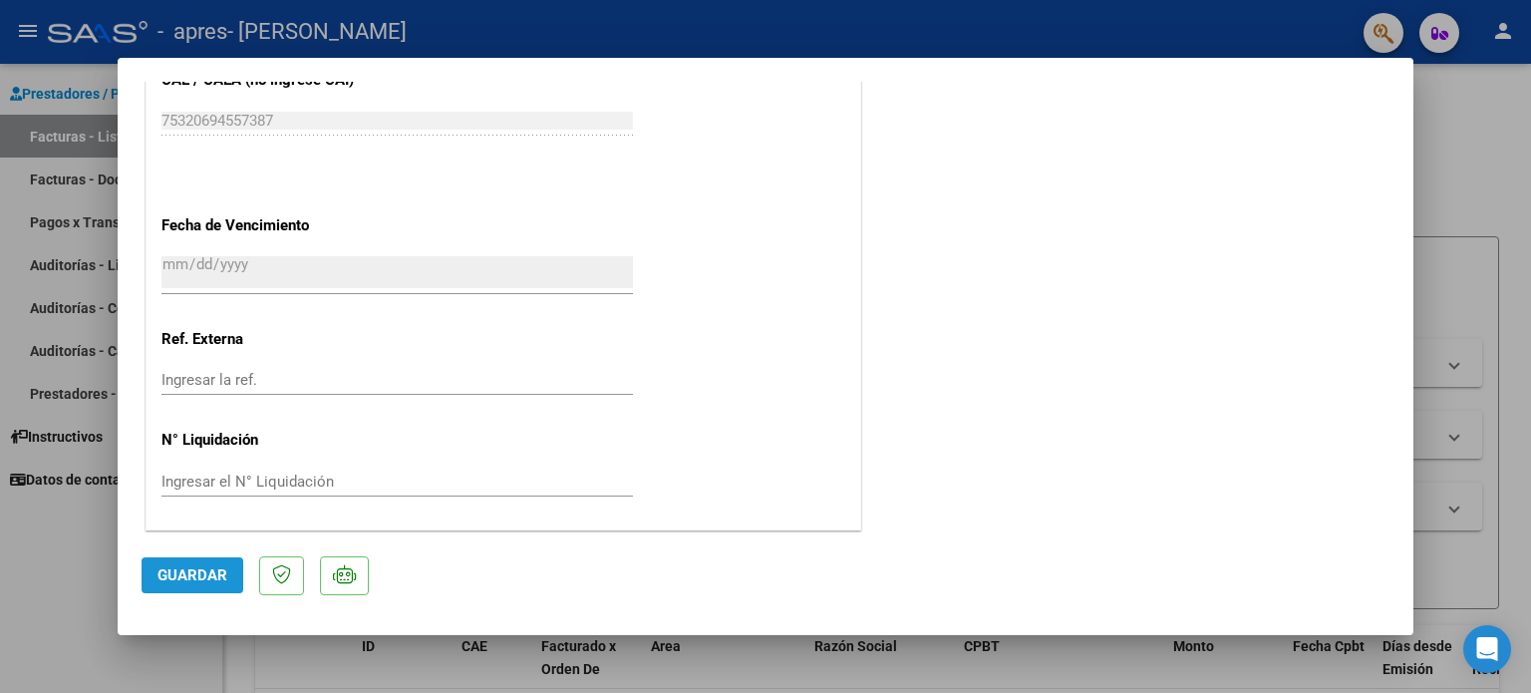
click at [211, 586] on button "Guardar" at bounding box center [193, 575] width 102 height 36
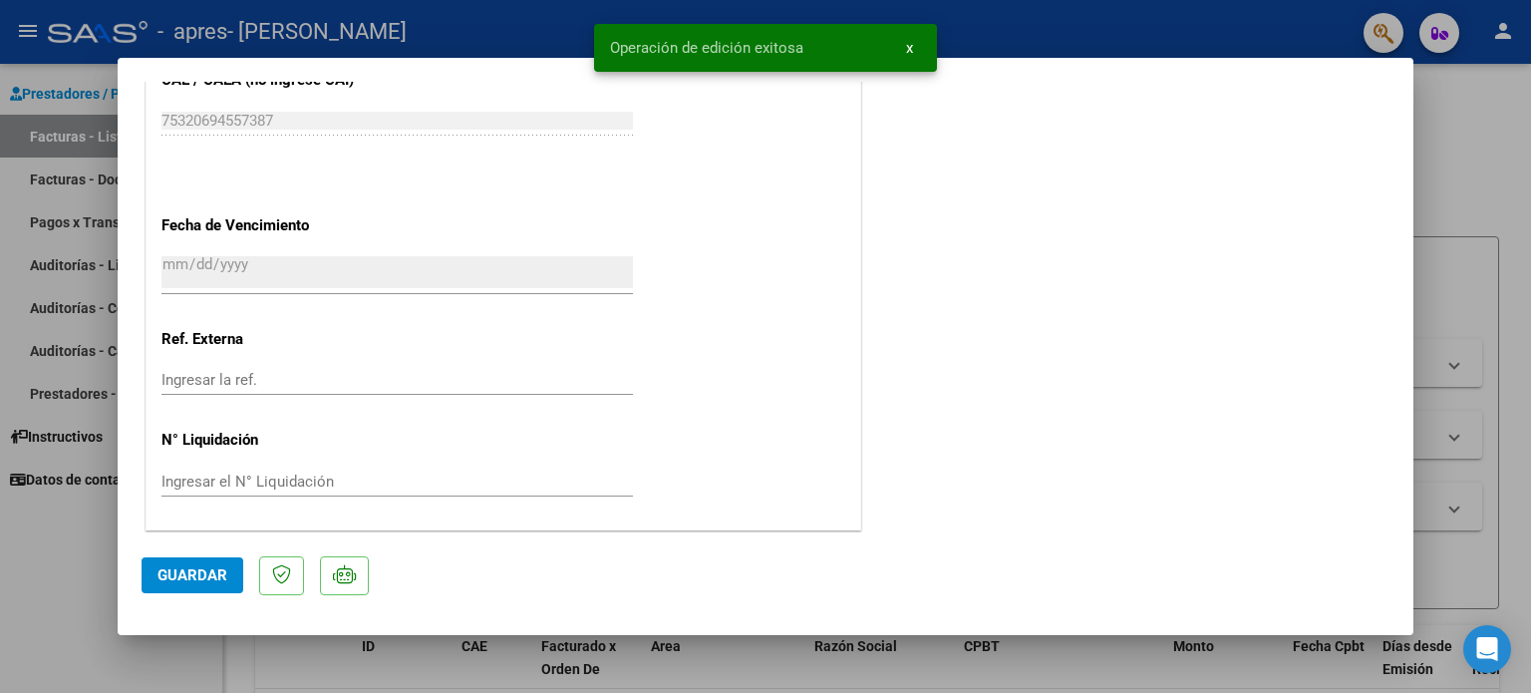
click at [913, 45] on button "x" at bounding box center [909, 48] width 39 height 36
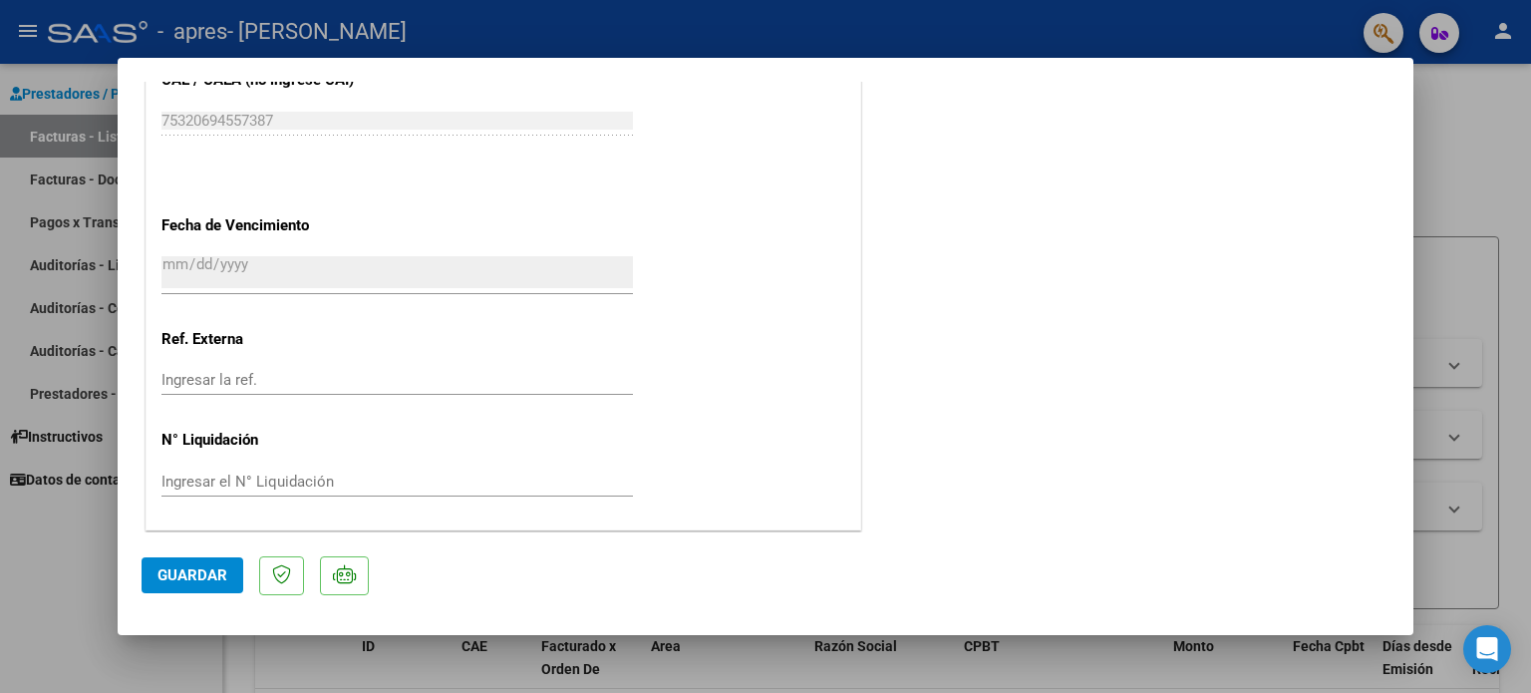
click at [1423, 95] on div at bounding box center [765, 346] width 1531 height 693
type input "$ 0,00"
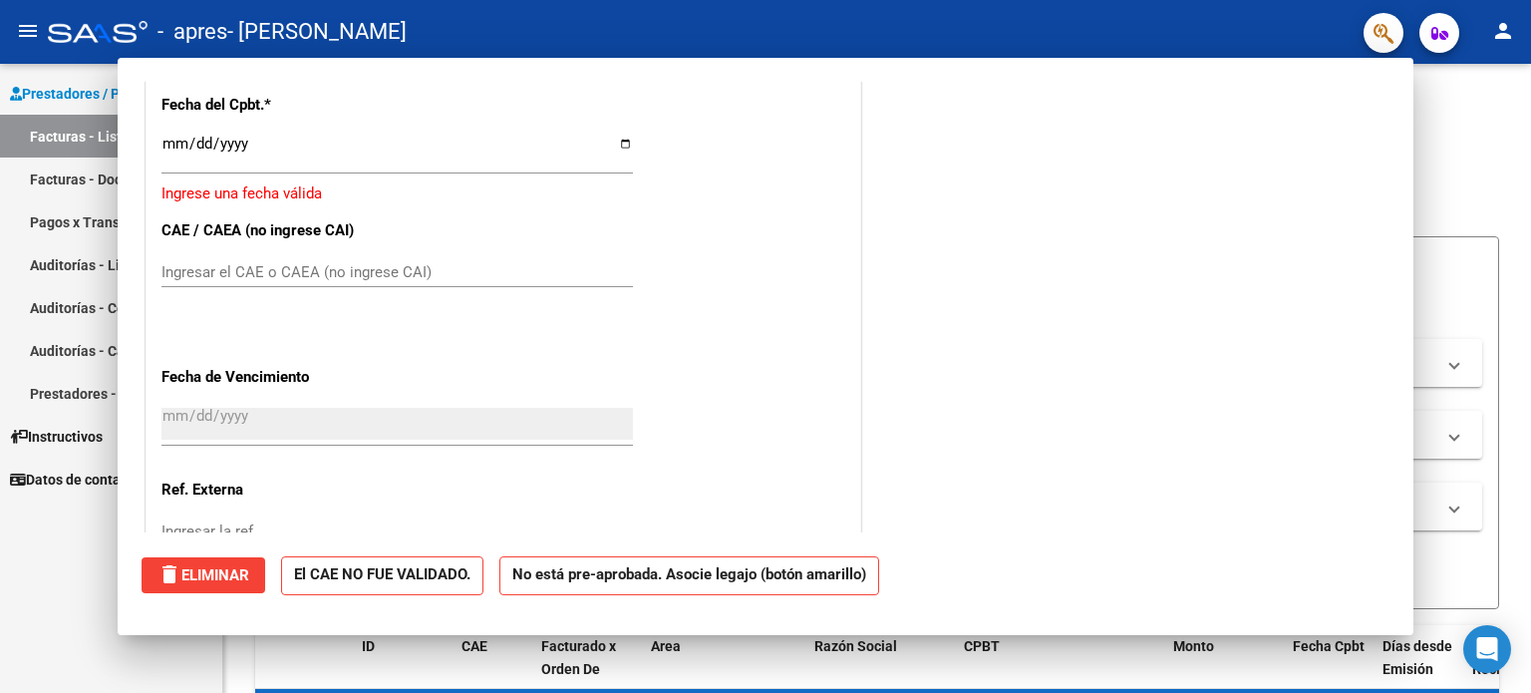
scroll to position [1482, 0]
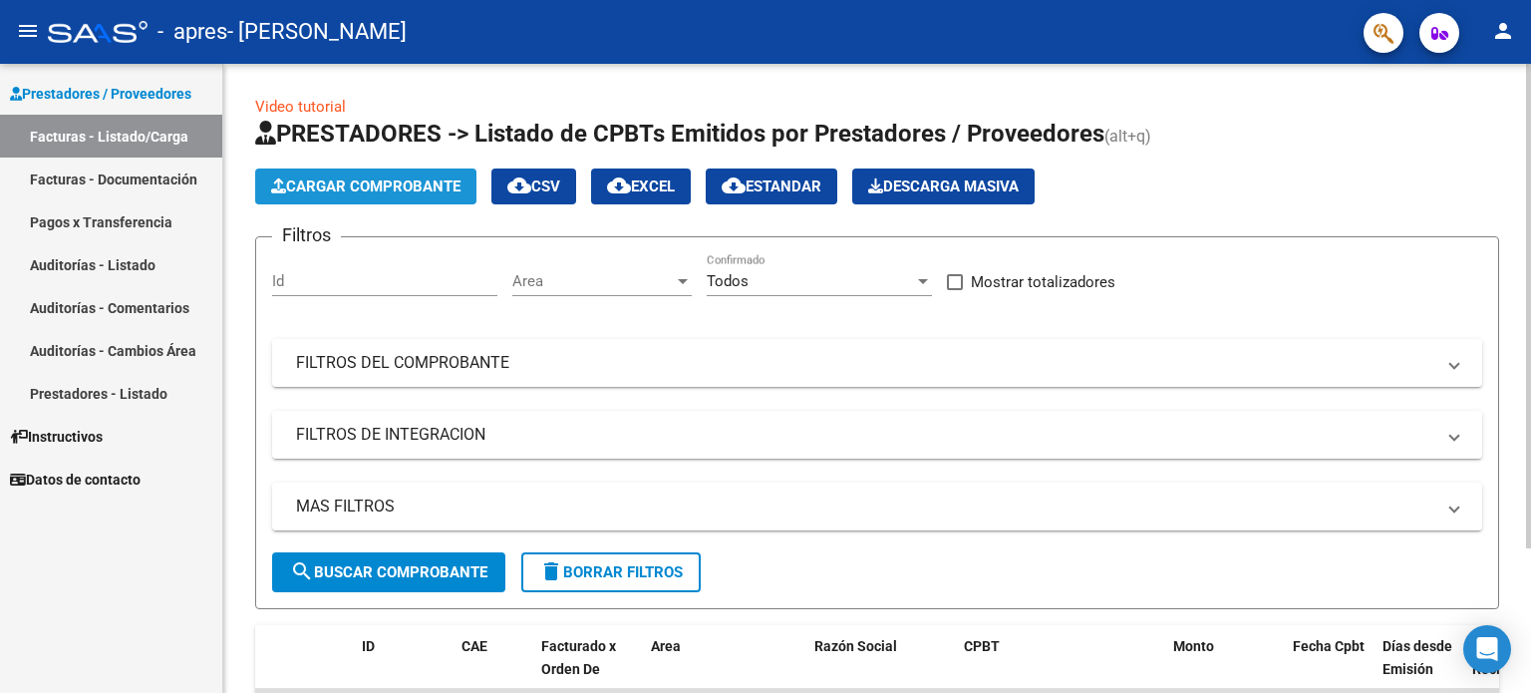
click at [447, 184] on span "Cargar Comprobante" at bounding box center [365, 186] width 189 height 18
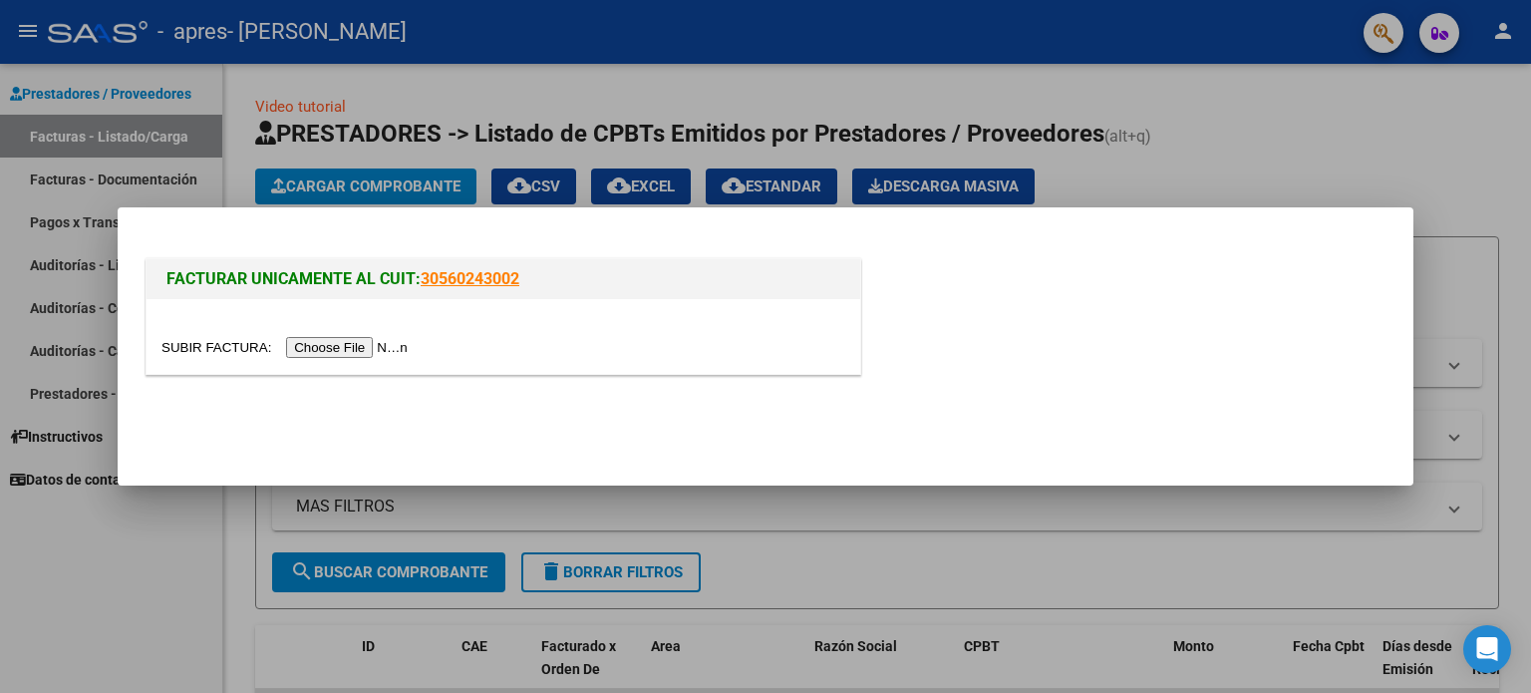
click at [391, 346] on input "file" at bounding box center [287, 347] width 252 height 21
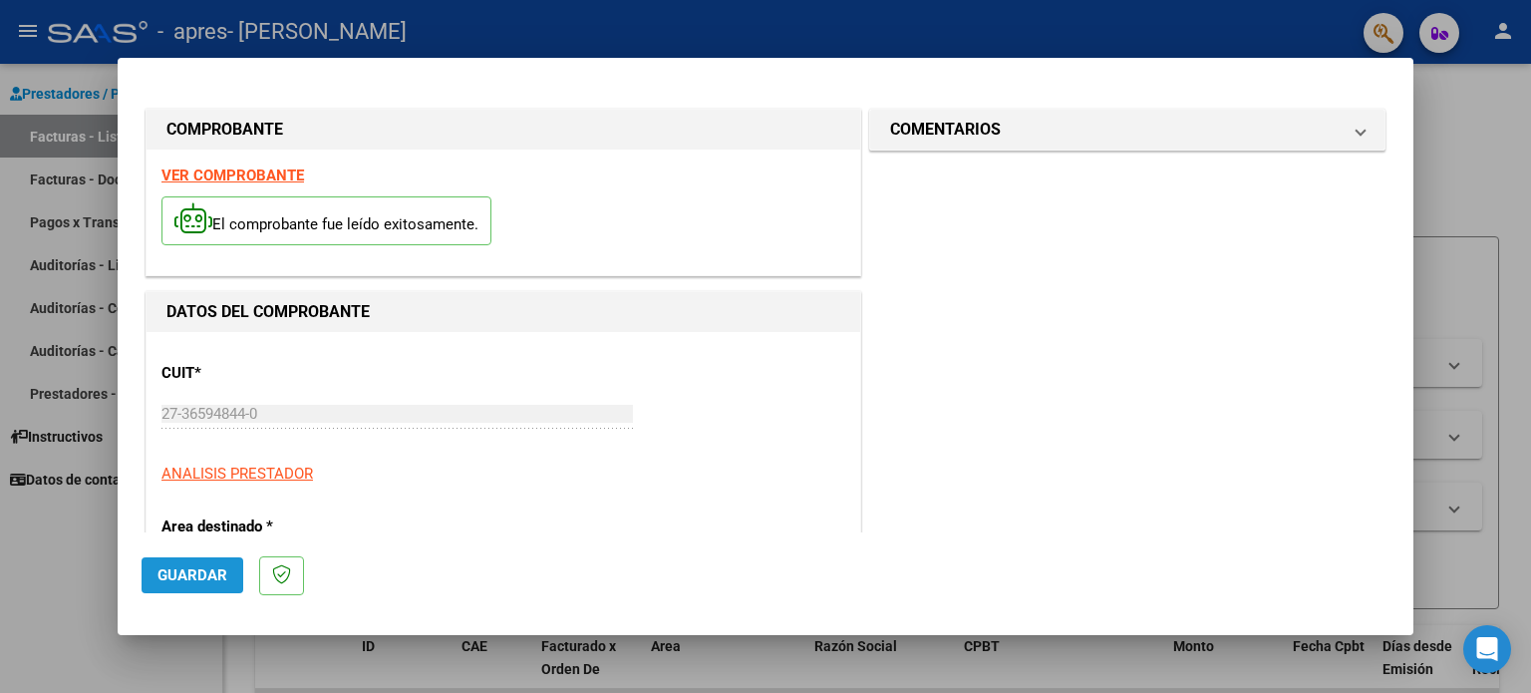
click at [193, 566] on span "Guardar" at bounding box center [192, 575] width 70 height 18
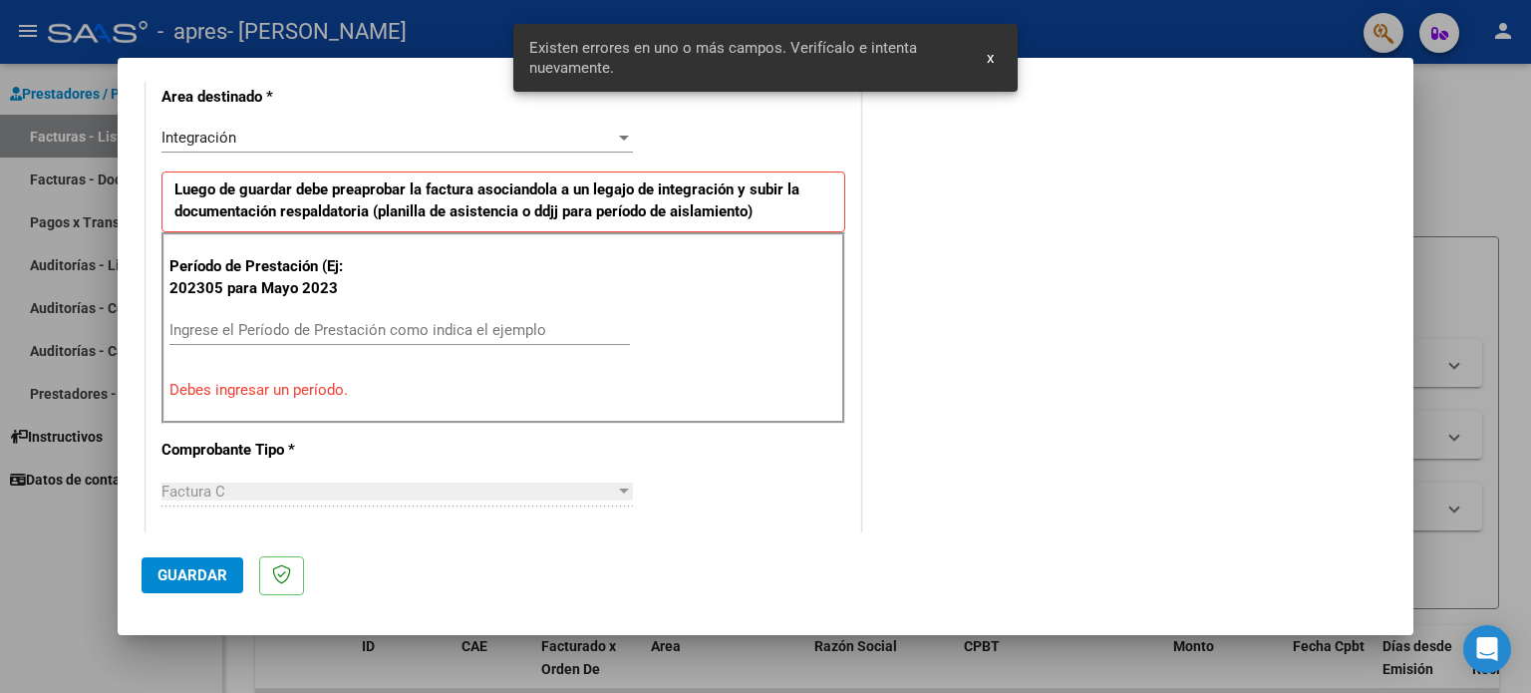
click at [241, 326] on input "Ingrese el Período de Prestación como indica el ejemplo" at bounding box center [399, 330] width 460 height 18
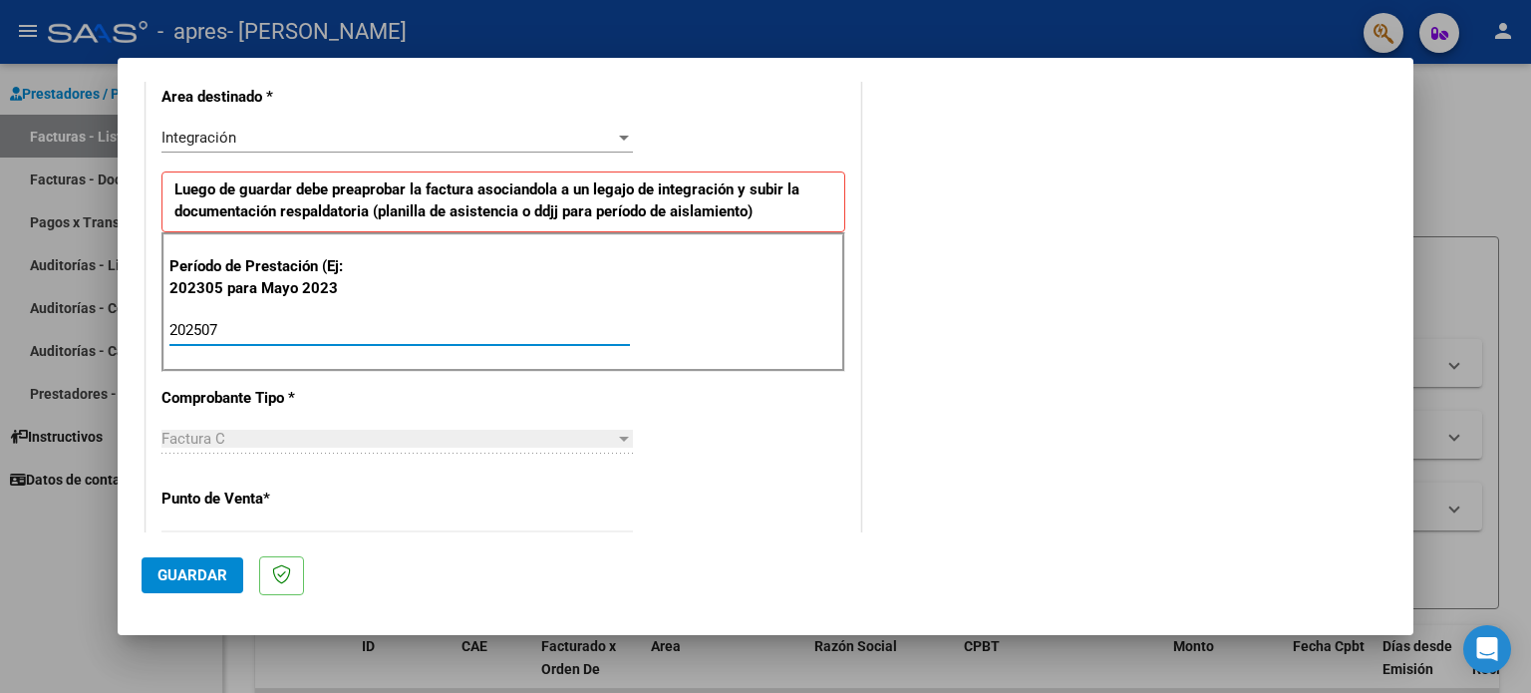
type input "202507"
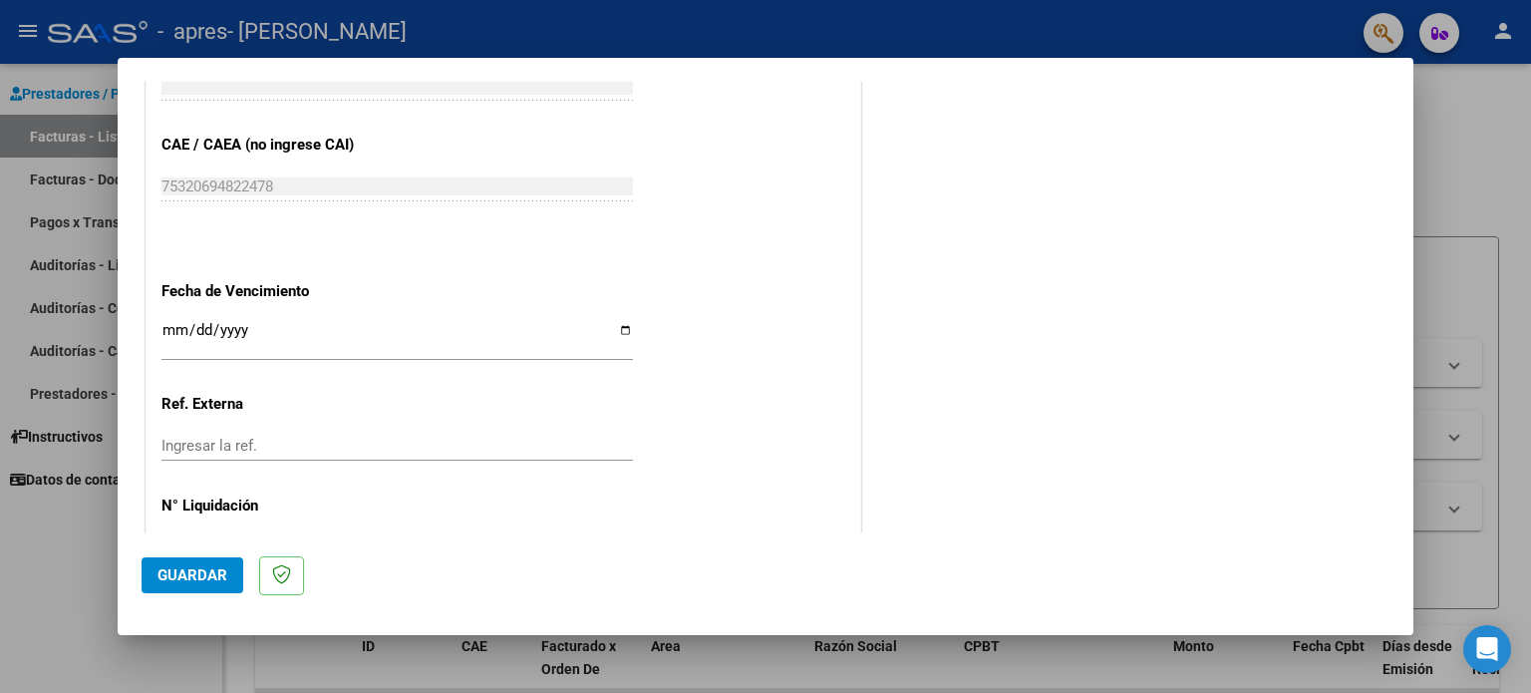
scroll to position [1264, 0]
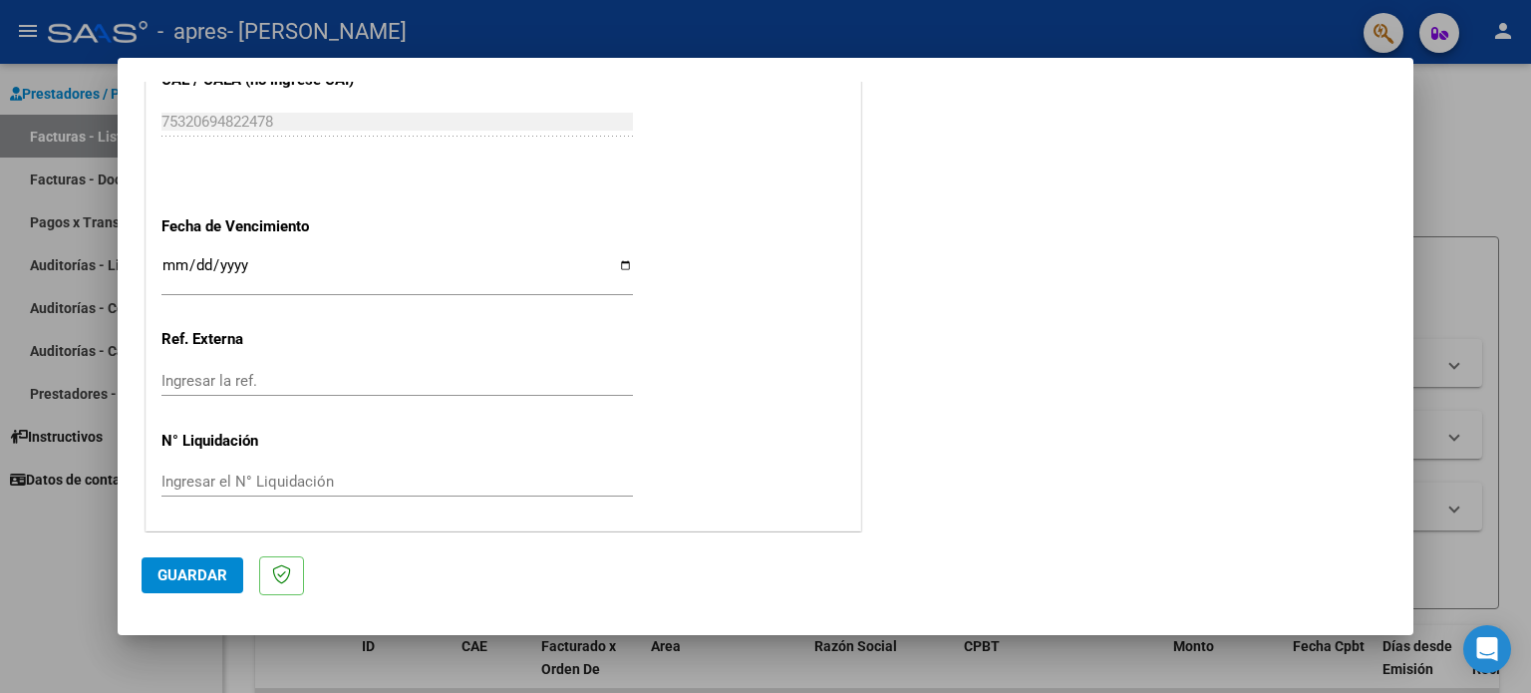
click at [198, 265] on input "Ingresar la fecha" at bounding box center [396, 273] width 471 height 32
click at [616, 262] on input "Ingresar la fecha" at bounding box center [396, 273] width 471 height 32
type input "[DATE]"
click at [183, 585] on button "Guardar" at bounding box center [193, 575] width 102 height 36
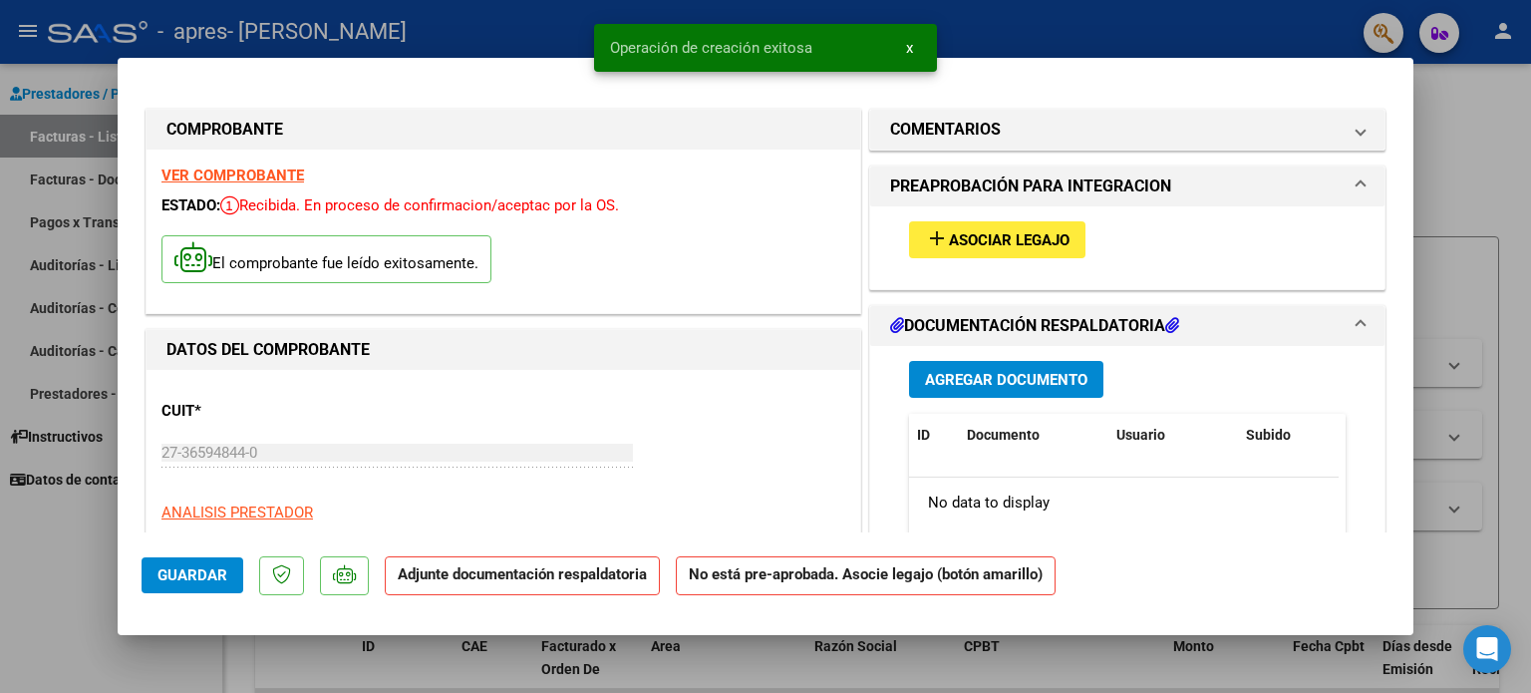
click at [991, 244] on span "Asociar Legajo" at bounding box center [1009, 240] width 121 height 18
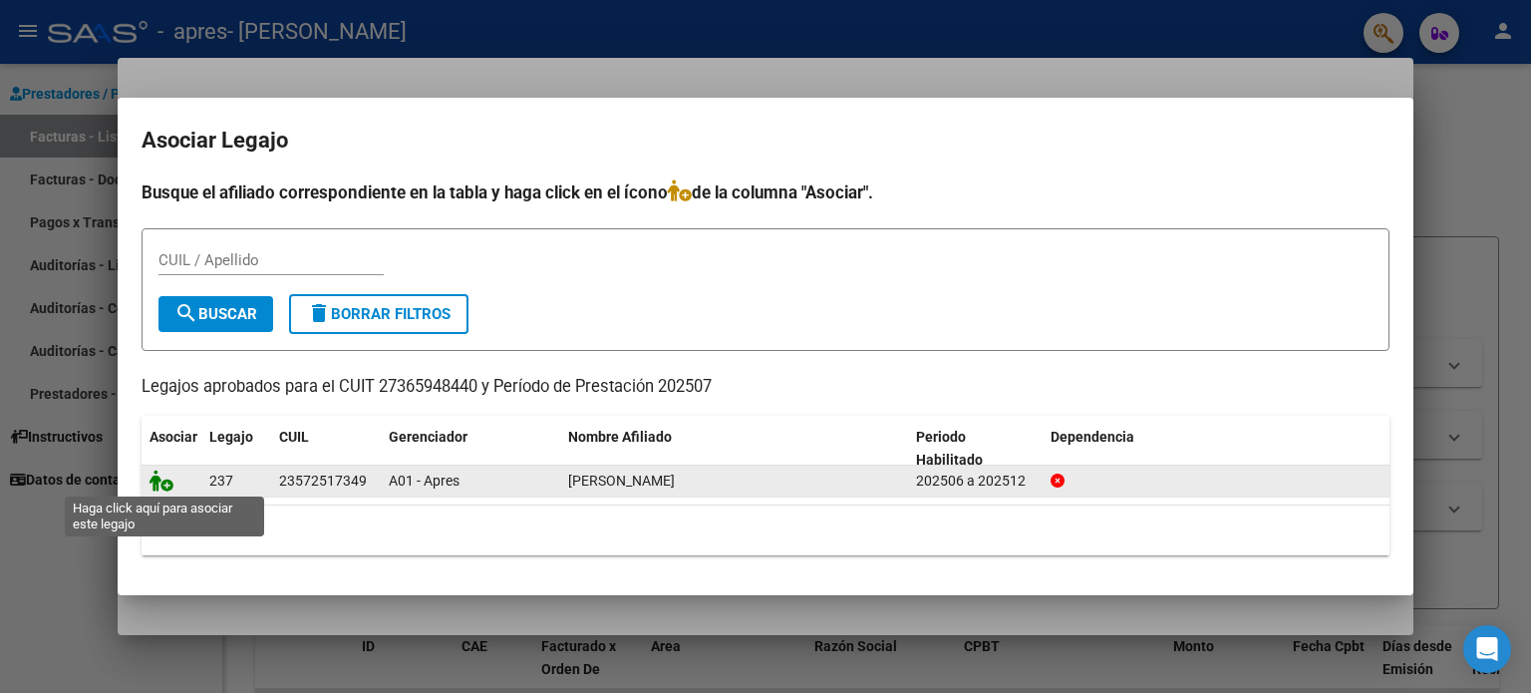
click at [163, 484] on icon at bounding box center [161, 480] width 24 height 22
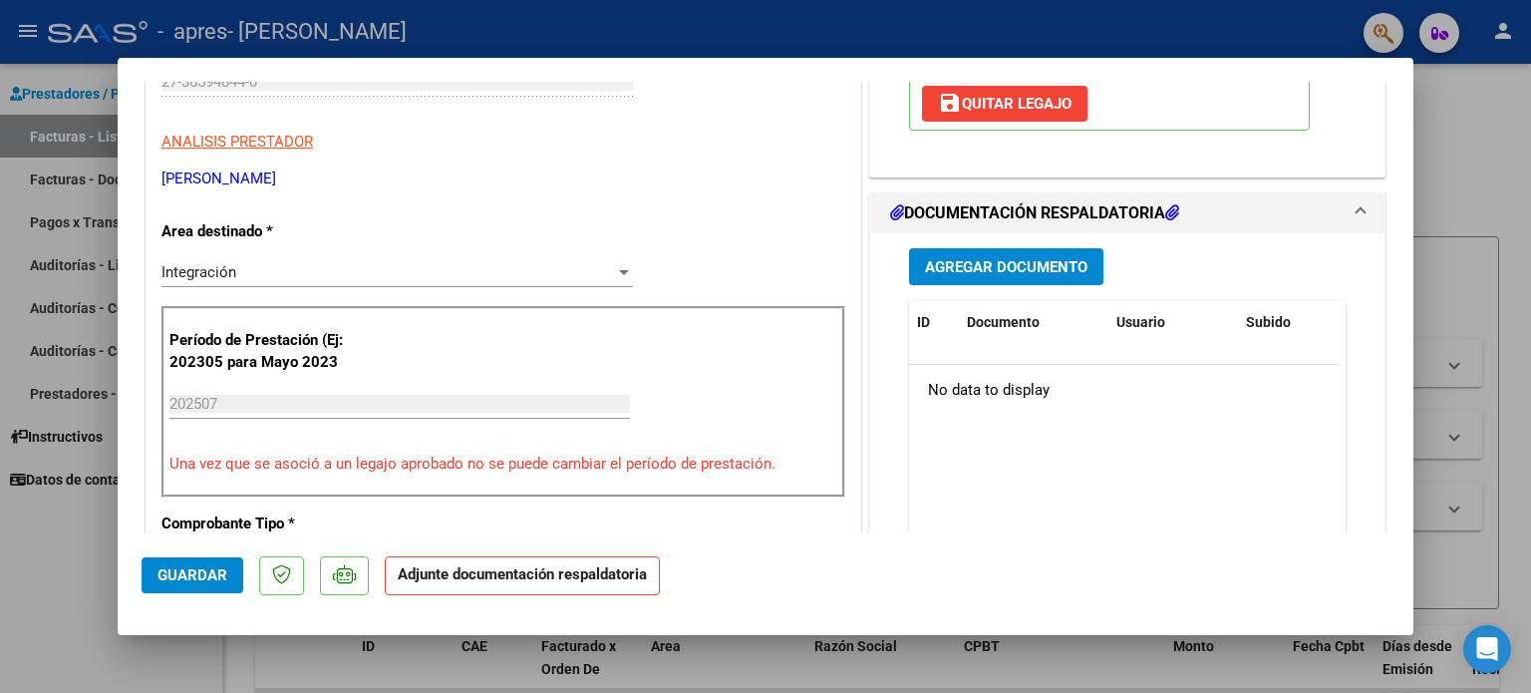
scroll to position [368, 0]
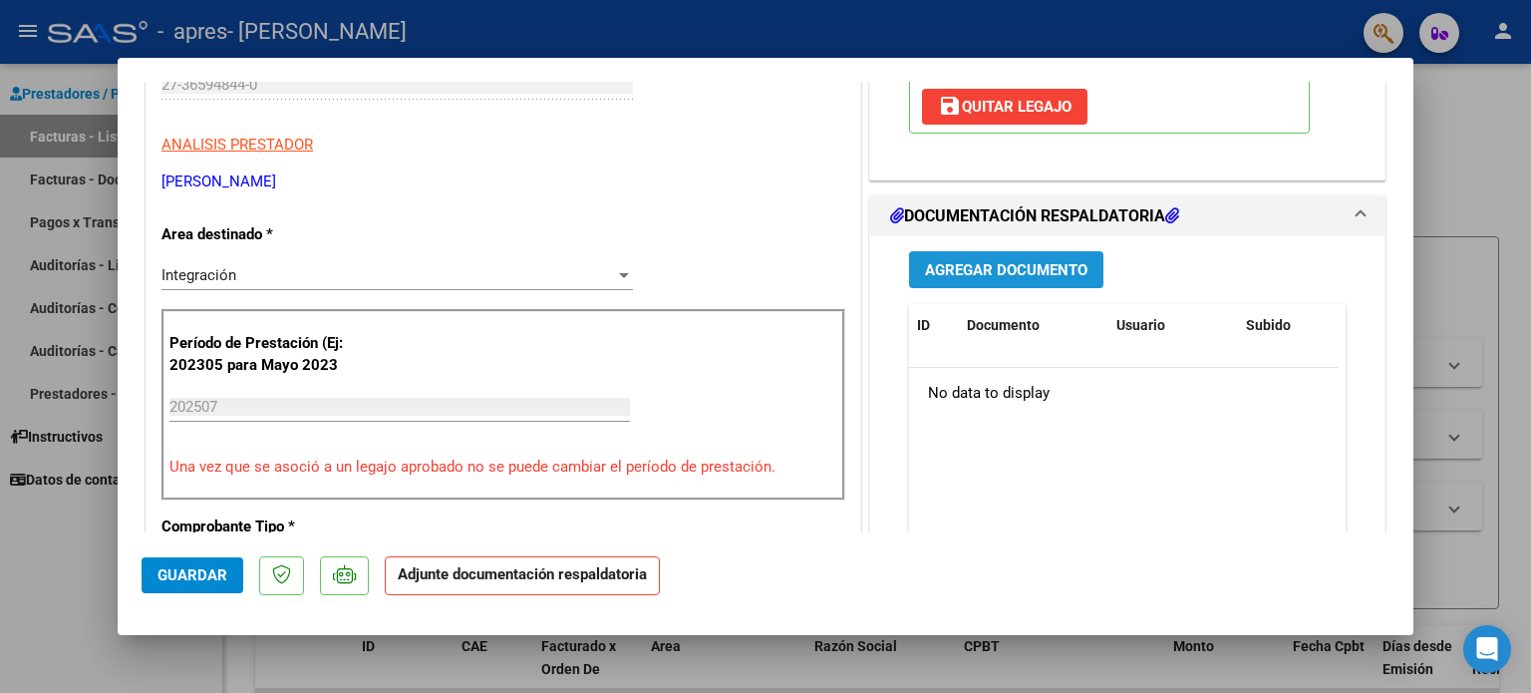
click at [1056, 270] on span "Agregar Documento" at bounding box center [1006, 270] width 162 height 18
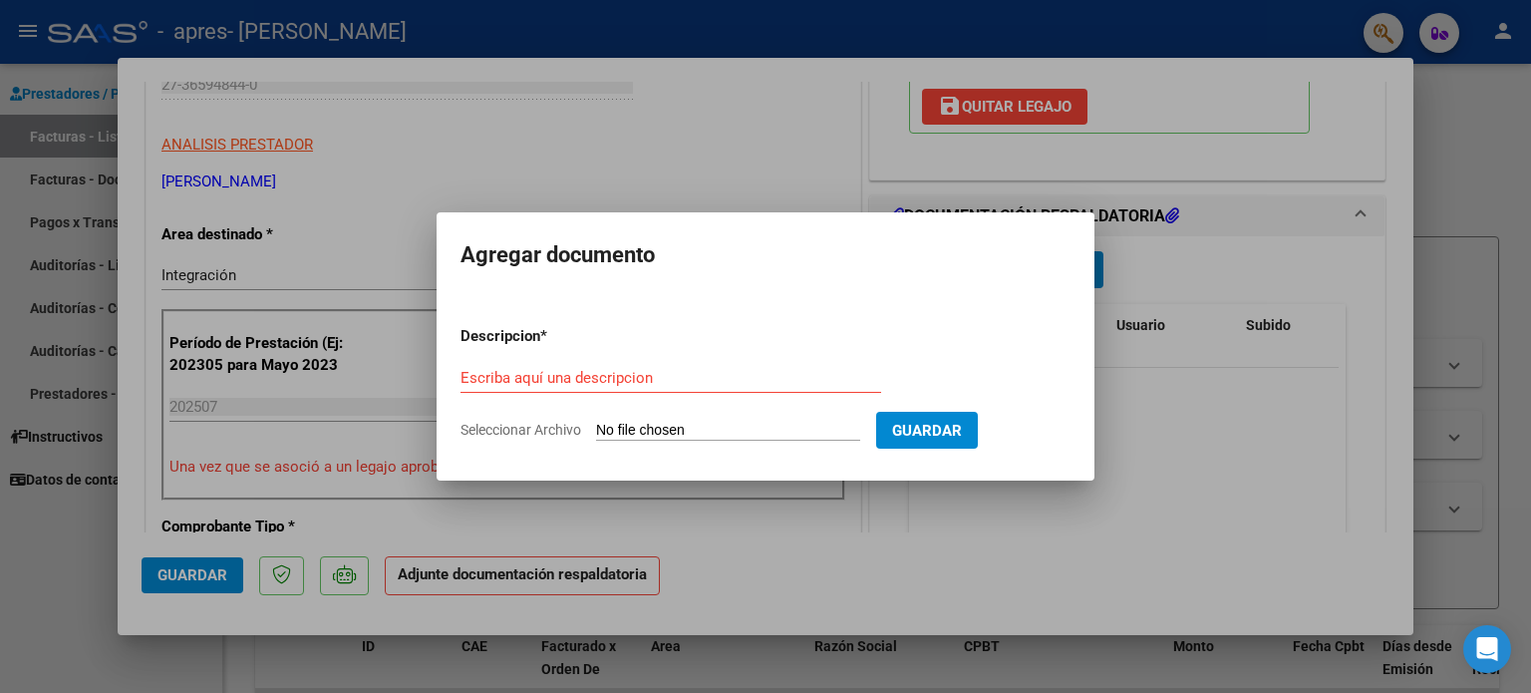
click at [694, 430] on input "Seleccionar Archivo" at bounding box center [728, 431] width 264 height 19
type input "C:\fakepath\[PERSON_NAME].pdf"
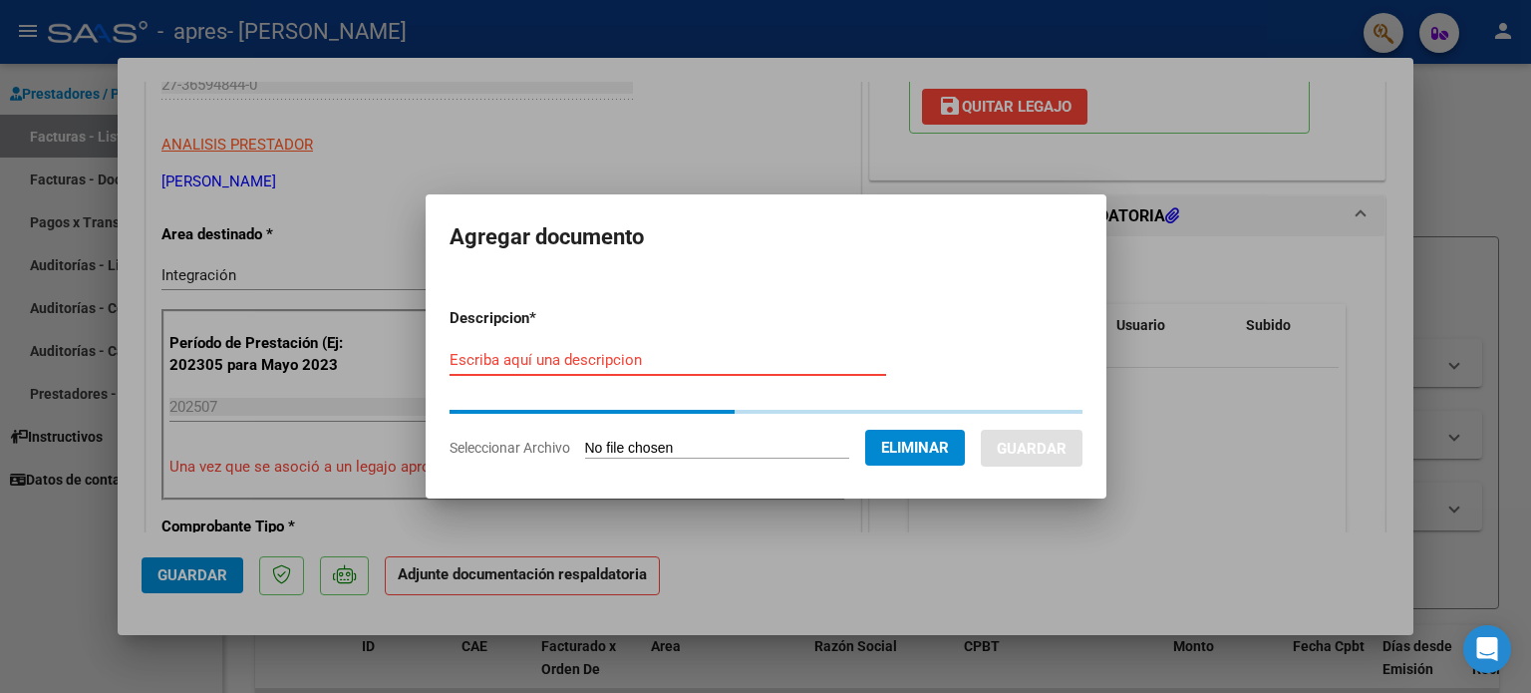
click at [672, 351] on input "Escriba aquí una descripcion" at bounding box center [667, 360] width 436 height 18
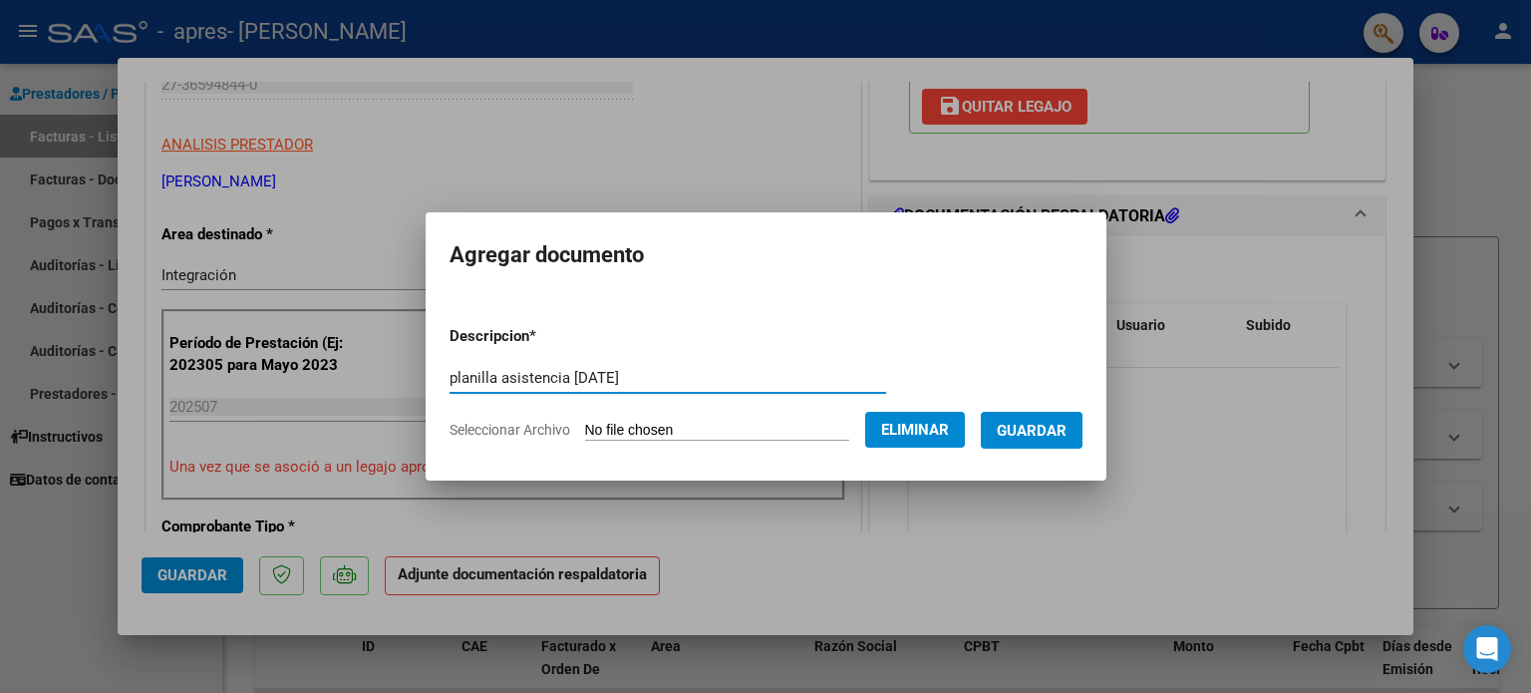
type input "planilla asistencia [DATE]"
click at [1040, 426] on span "Guardar" at bounding box center [1032, 431] width 70 height 18
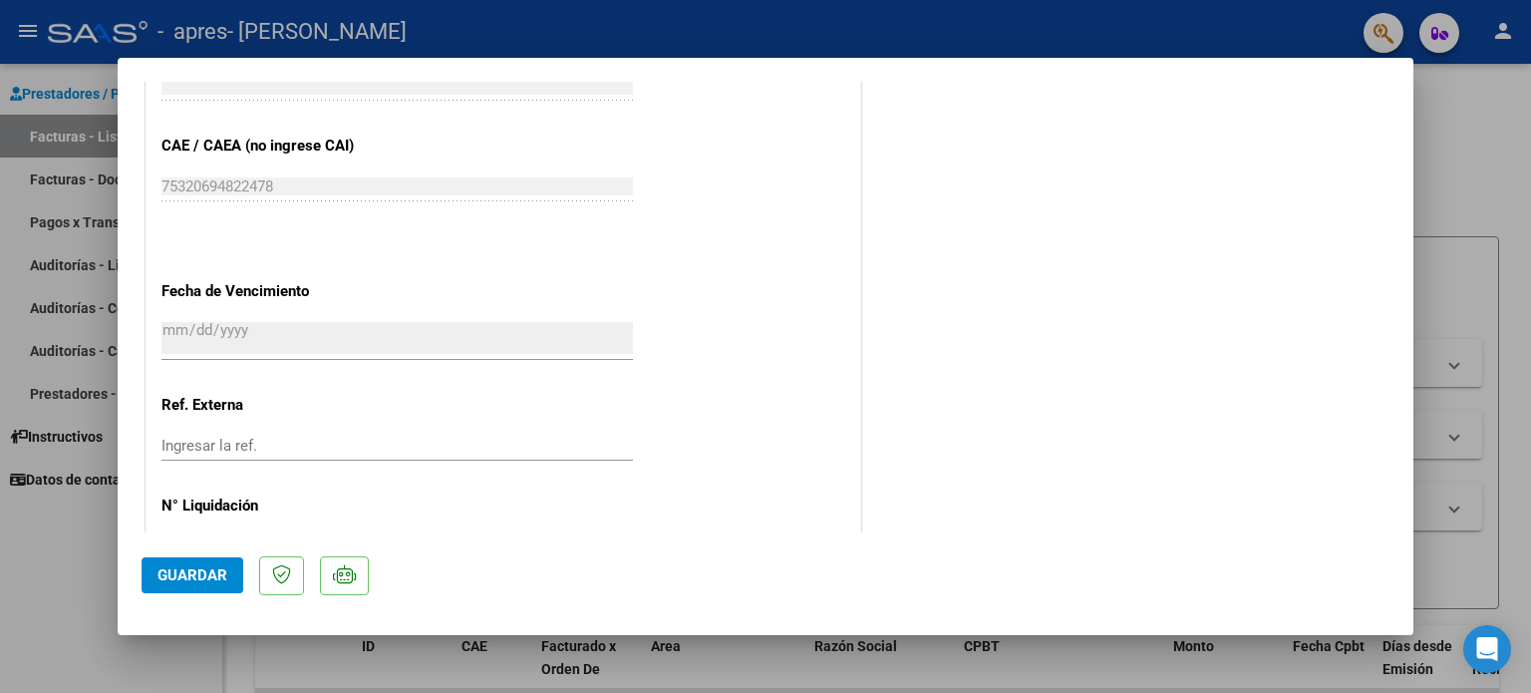
scroll to position [1331, 0]
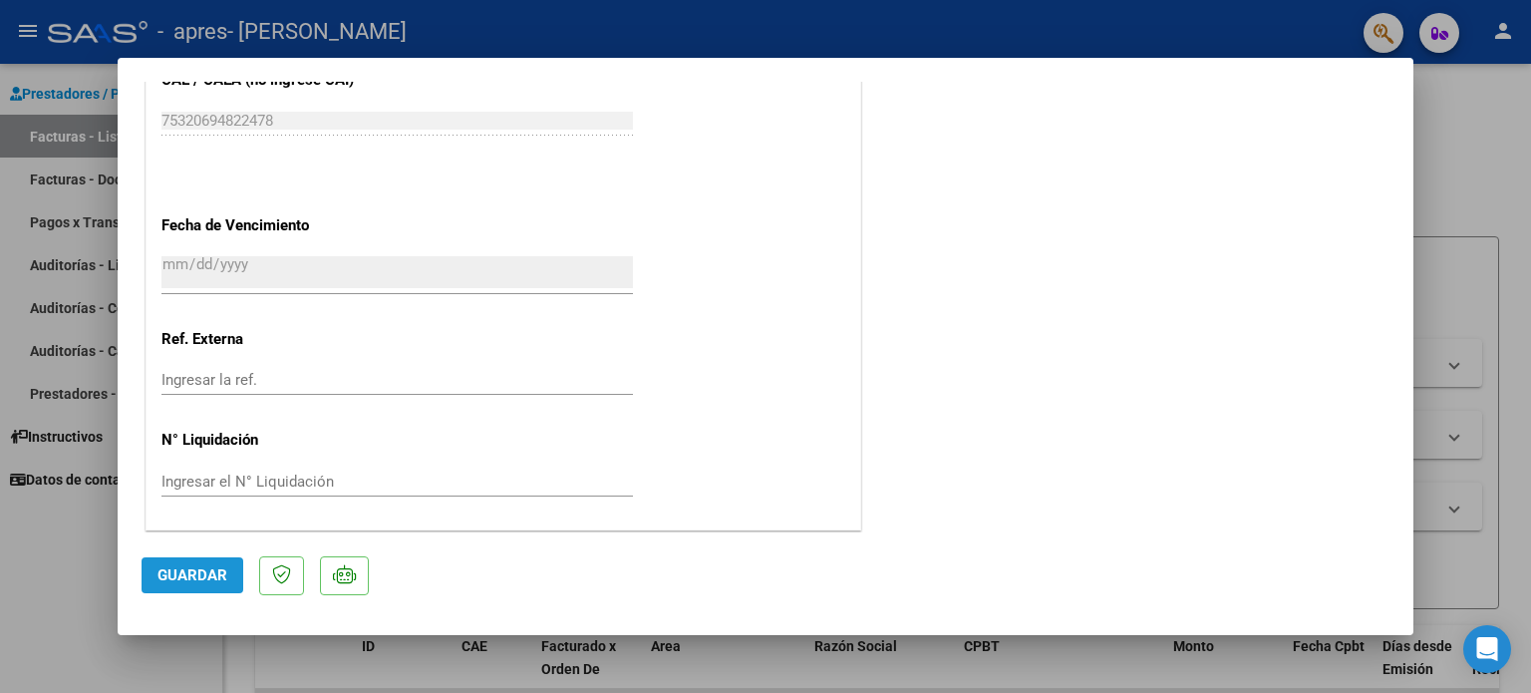
click at [206, 569] on span "Guardar" at bounding box center [192, 575] width 70 height 18
click at [83, 569] on div at bounding box center [765, 346] width 1531 height 693
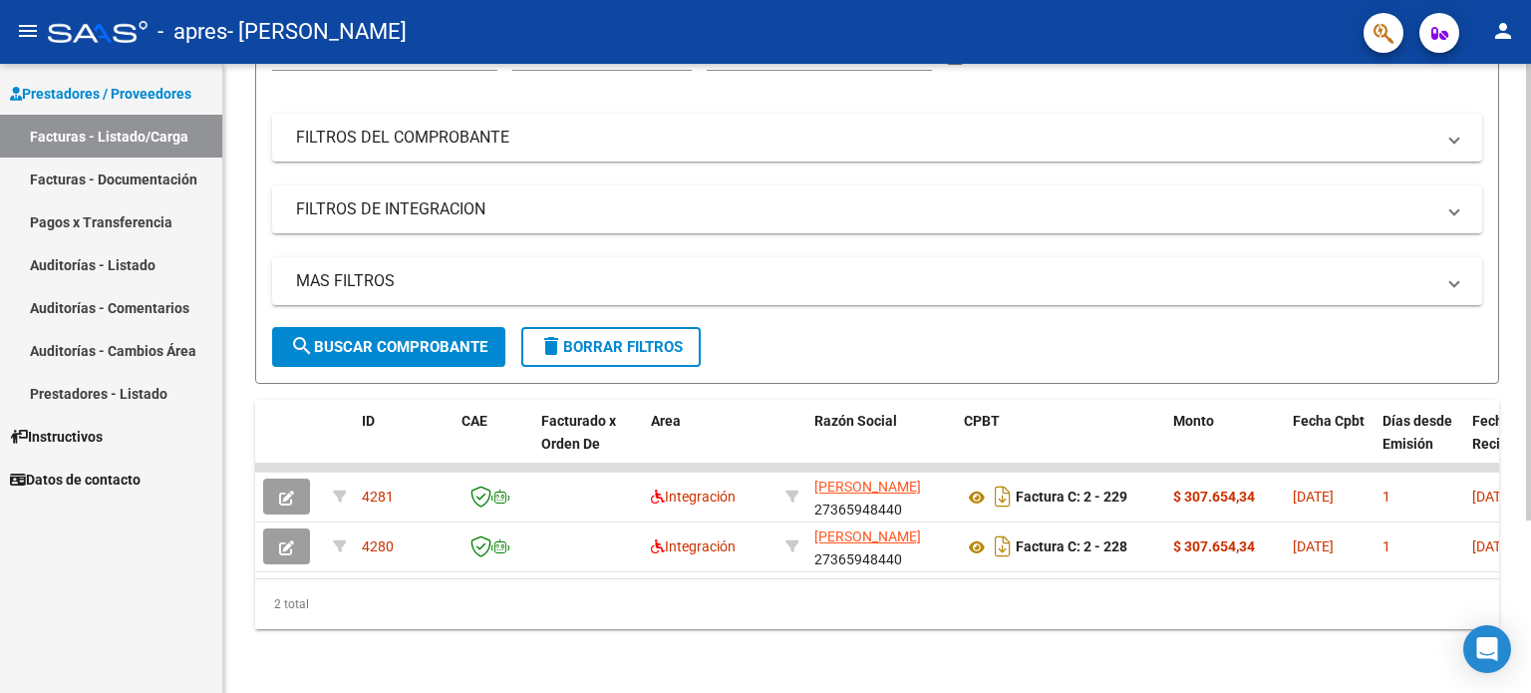
scroll to position [237, 0]
click at [1530, 394] on div at bounding box center [1528, 464] width 5 height 456
click at [91, 228] on link "Pagos x Transferencia" at bounding box center [111, 221] width 222 height 43
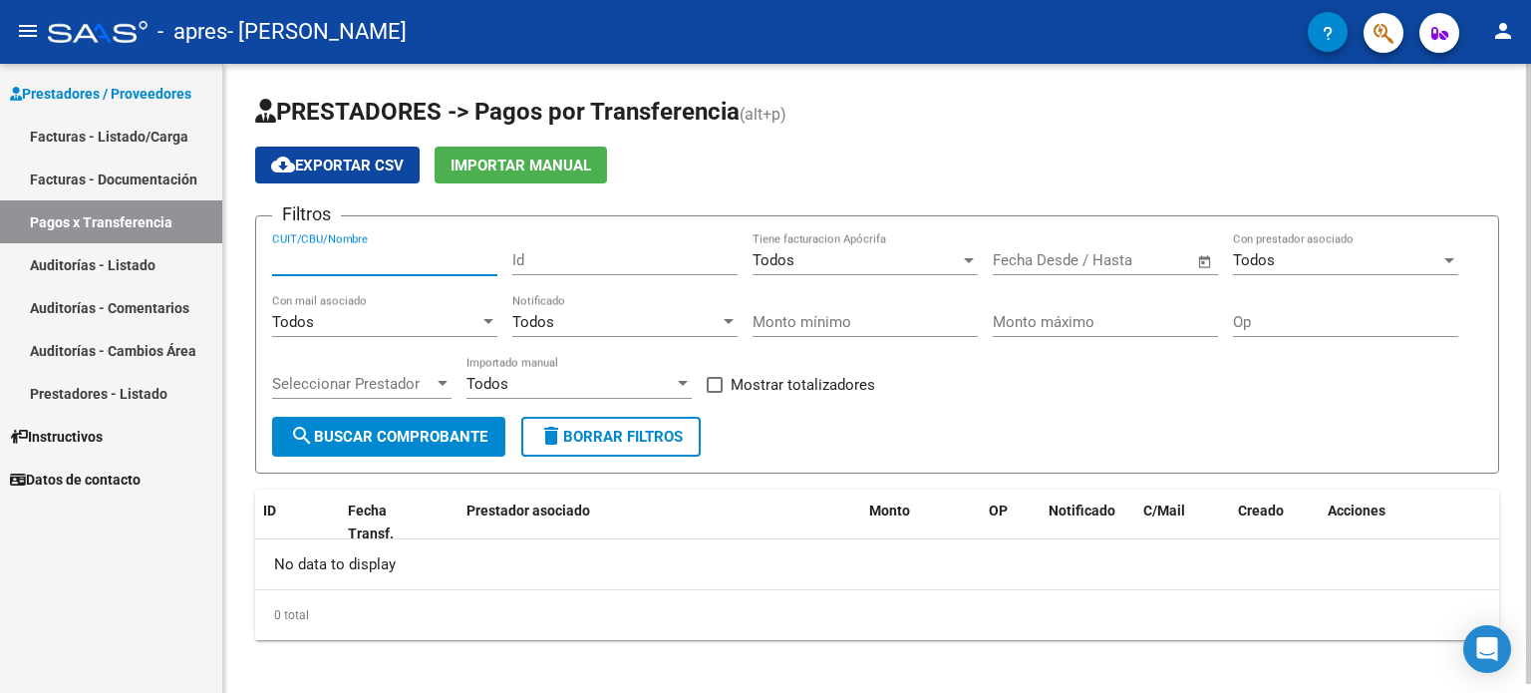
click at [381, 263] on input "CUIT/CBU/Nombre" at bounding box center [384, 260] width 225 height 18
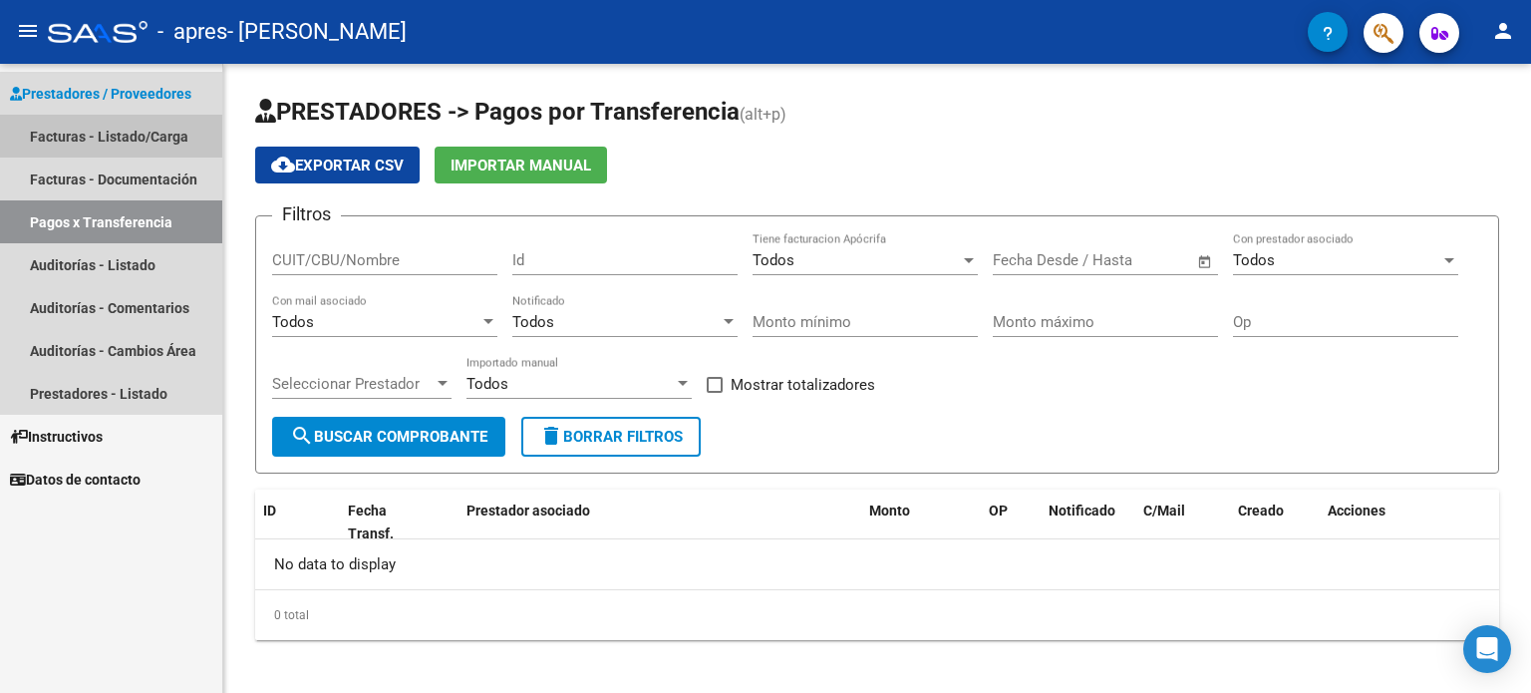
click at [175, 128] on link "Facturas - Listado/Carga" at bounding box center [111, 136] width 222 height 43
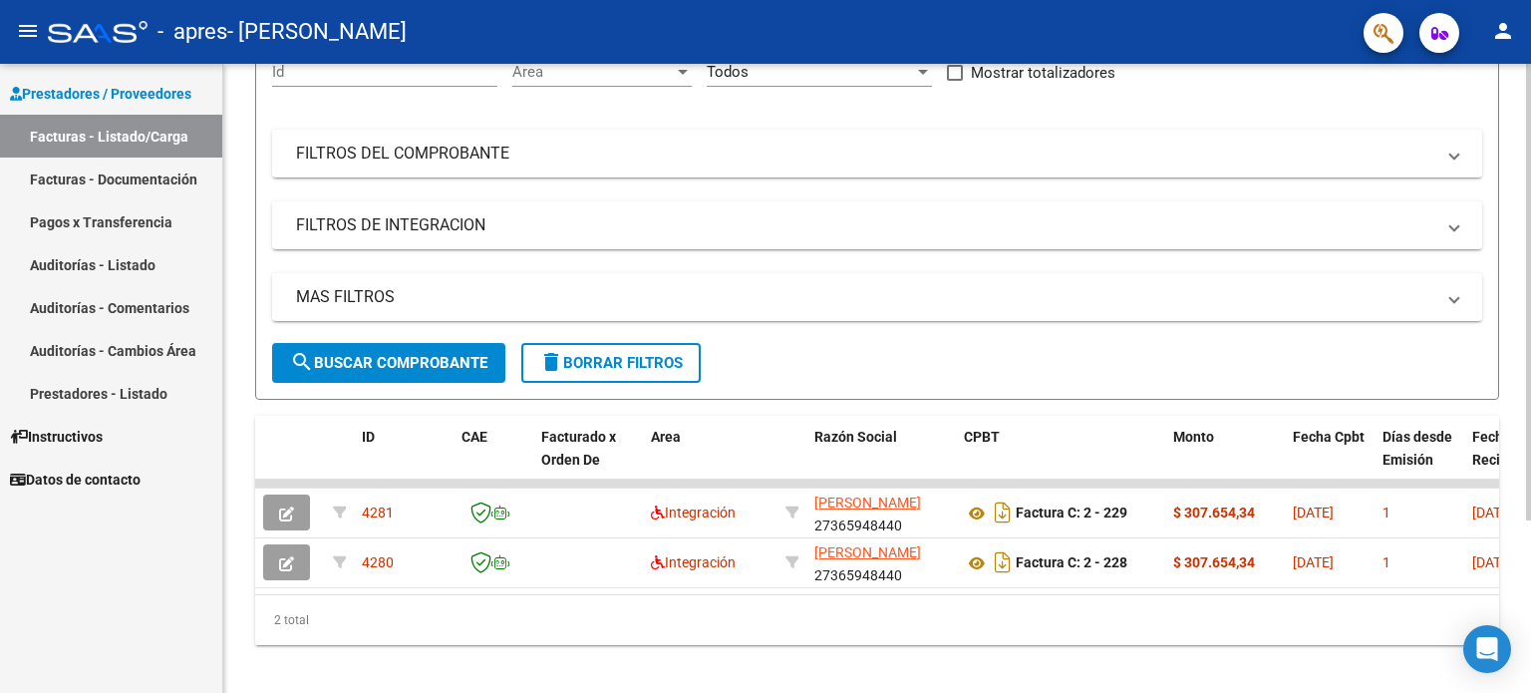
scroll to position [237, 0]
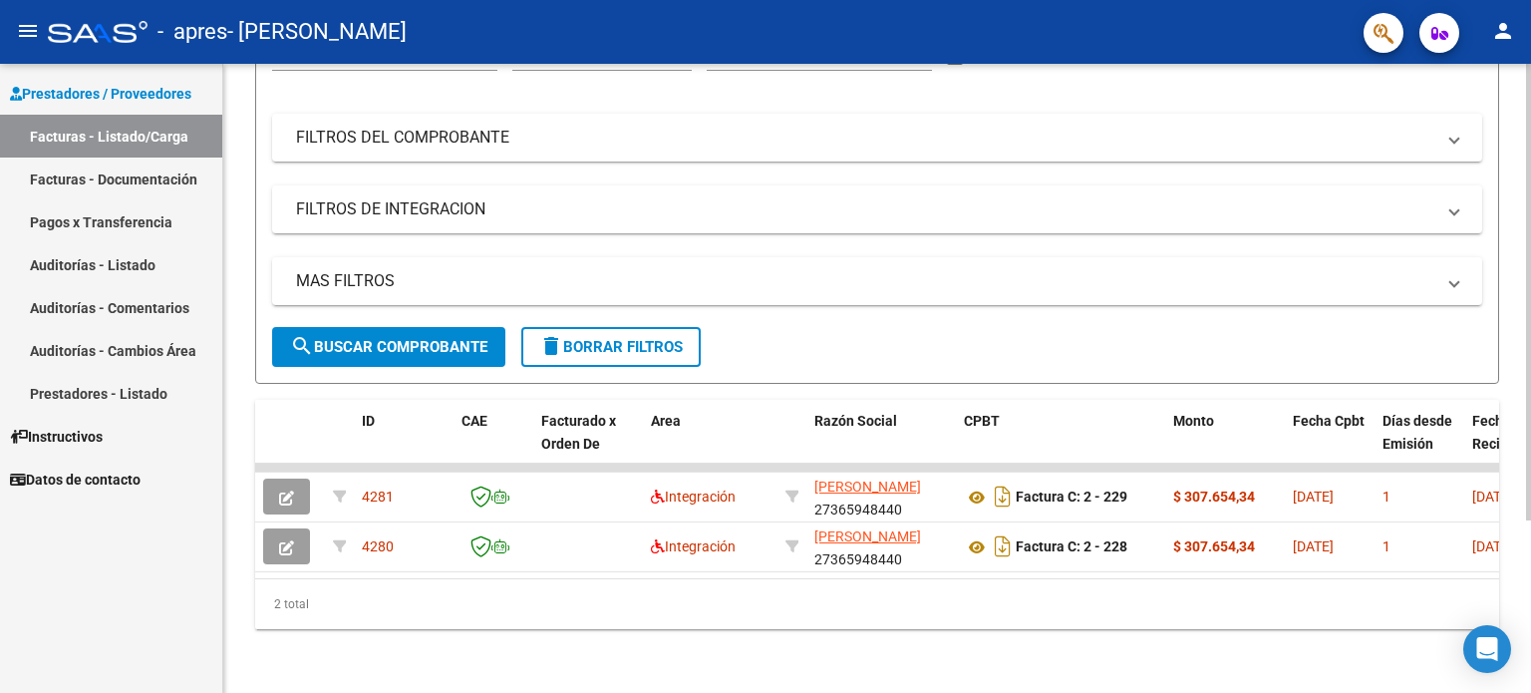
click at [1530, 498] on div at bounding box center [1528, 464] width 5 height 456
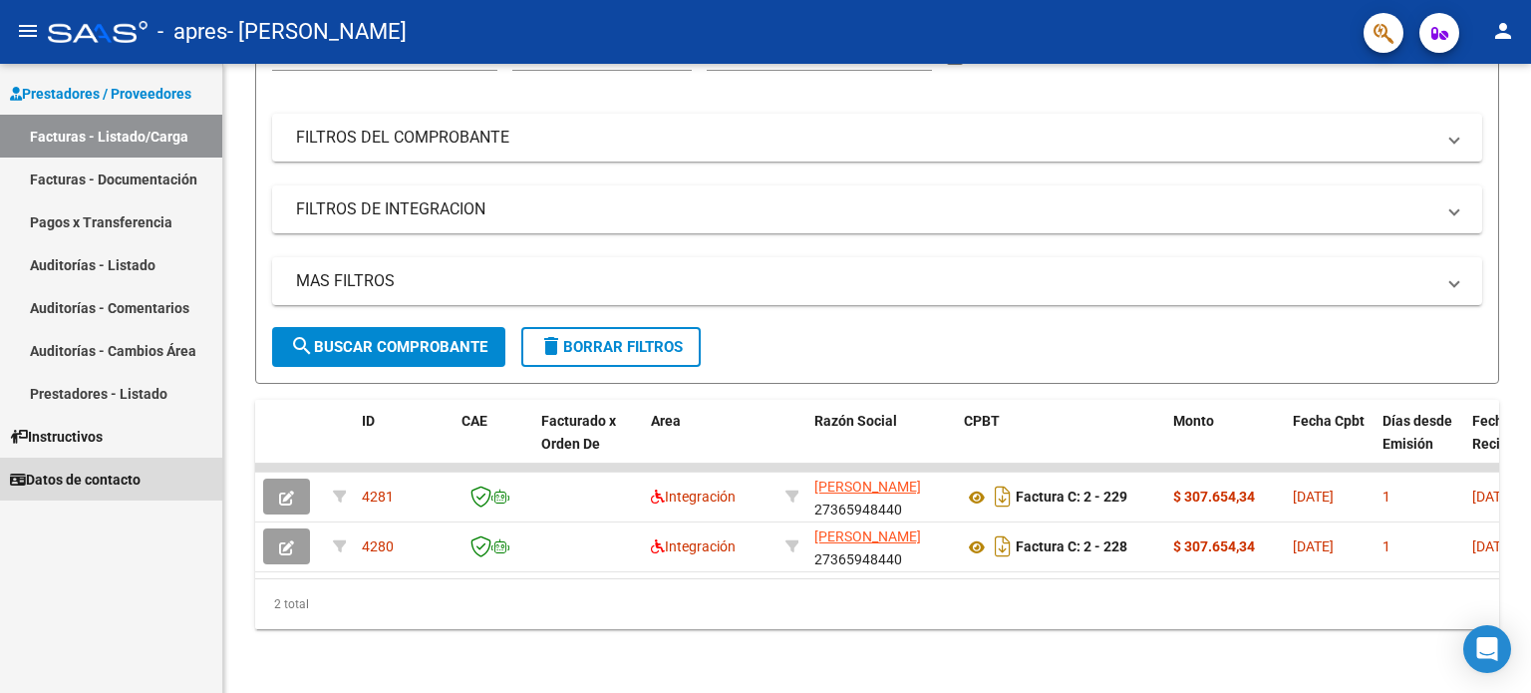
click at [78, 473] on span "Datos de contacto" at bounding box center [75, 479] width 131 height 22
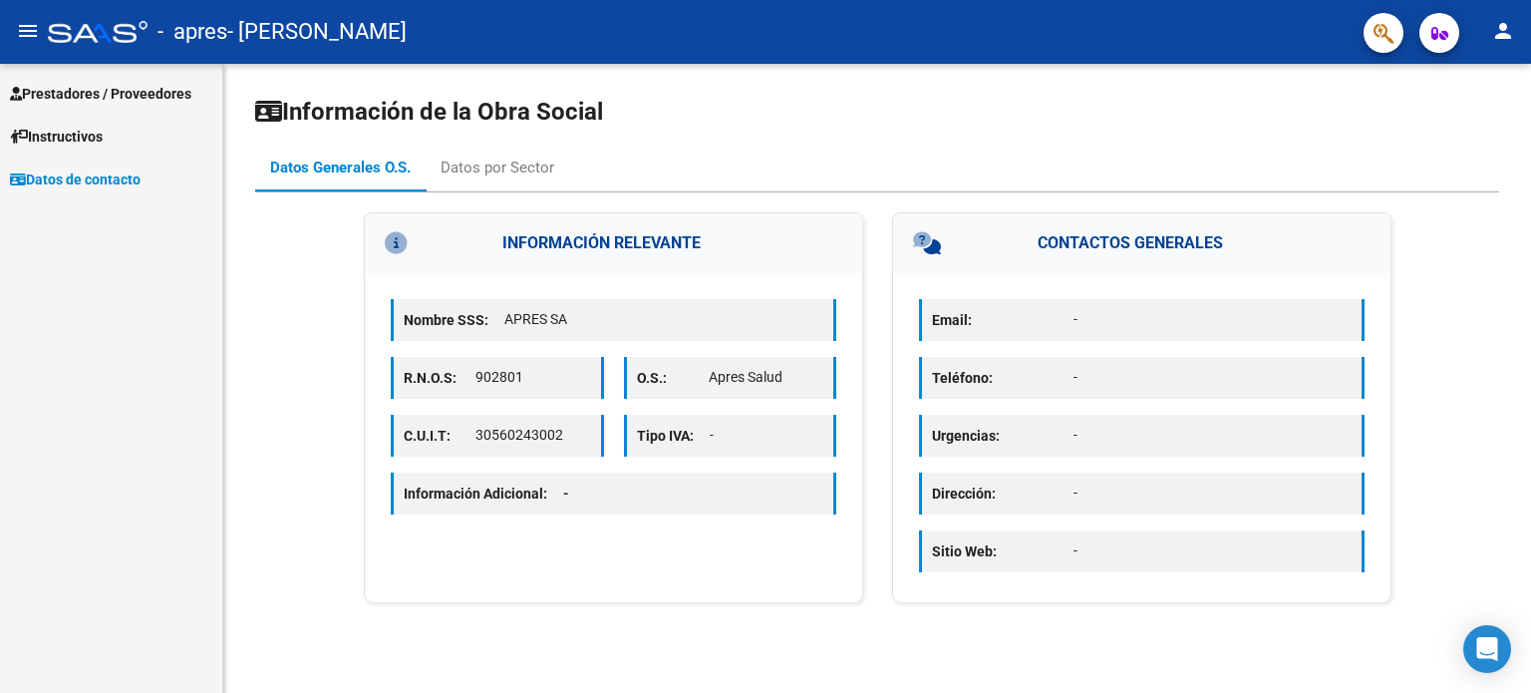
click at [1509, 36] on mat-icon "person" at bounding box center [1503, 31] width 24 height 24
click at [1491, 86] on button "person Mi Perfil" at bounding box center [1462, 84] width 122 height 48
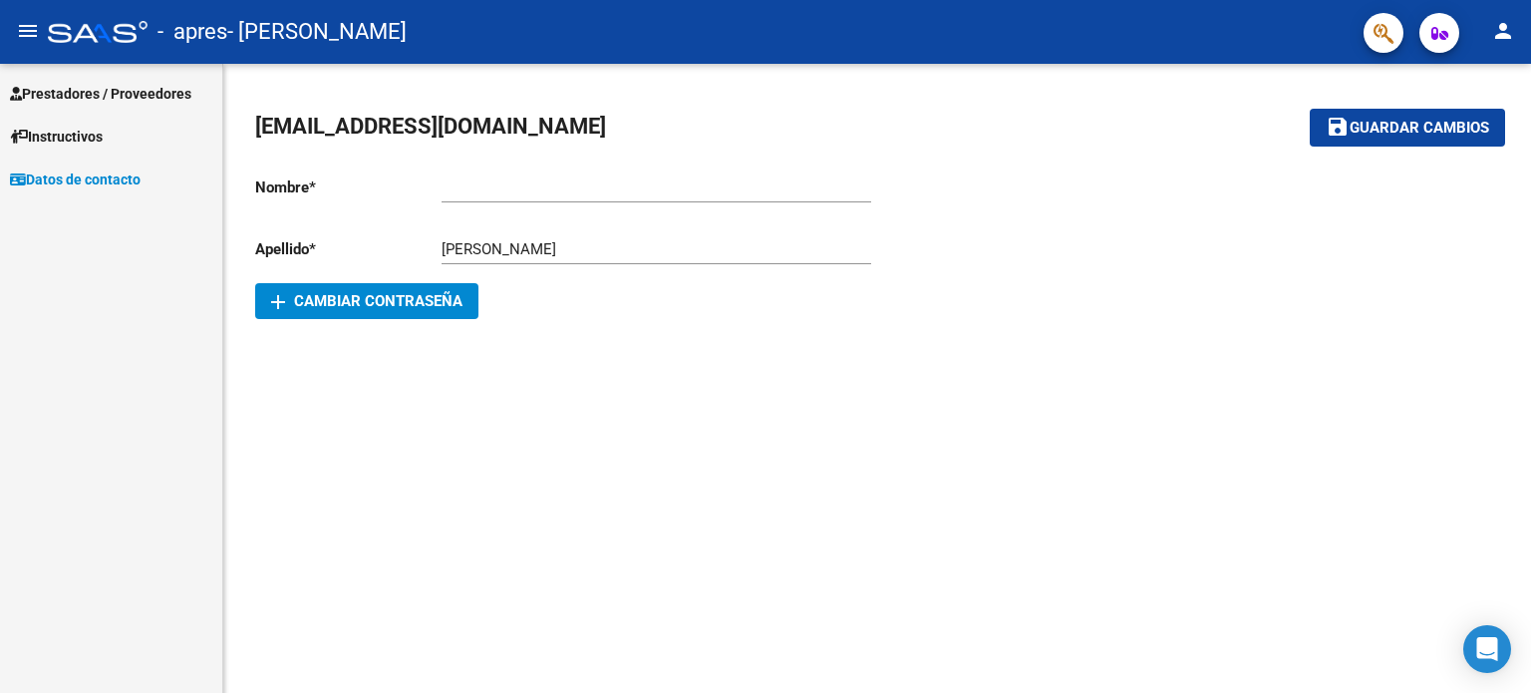
click at [670, 189] on input "Ingresar nombre" at bounding box center [656, 187] width 430 height 18
type input "[PERSON_NAME]"
click at [630, 243] on input "[PERSON_NAME]" at bounding box center [656, 249] width 430 height 18
type input "l"
type input "Flores"
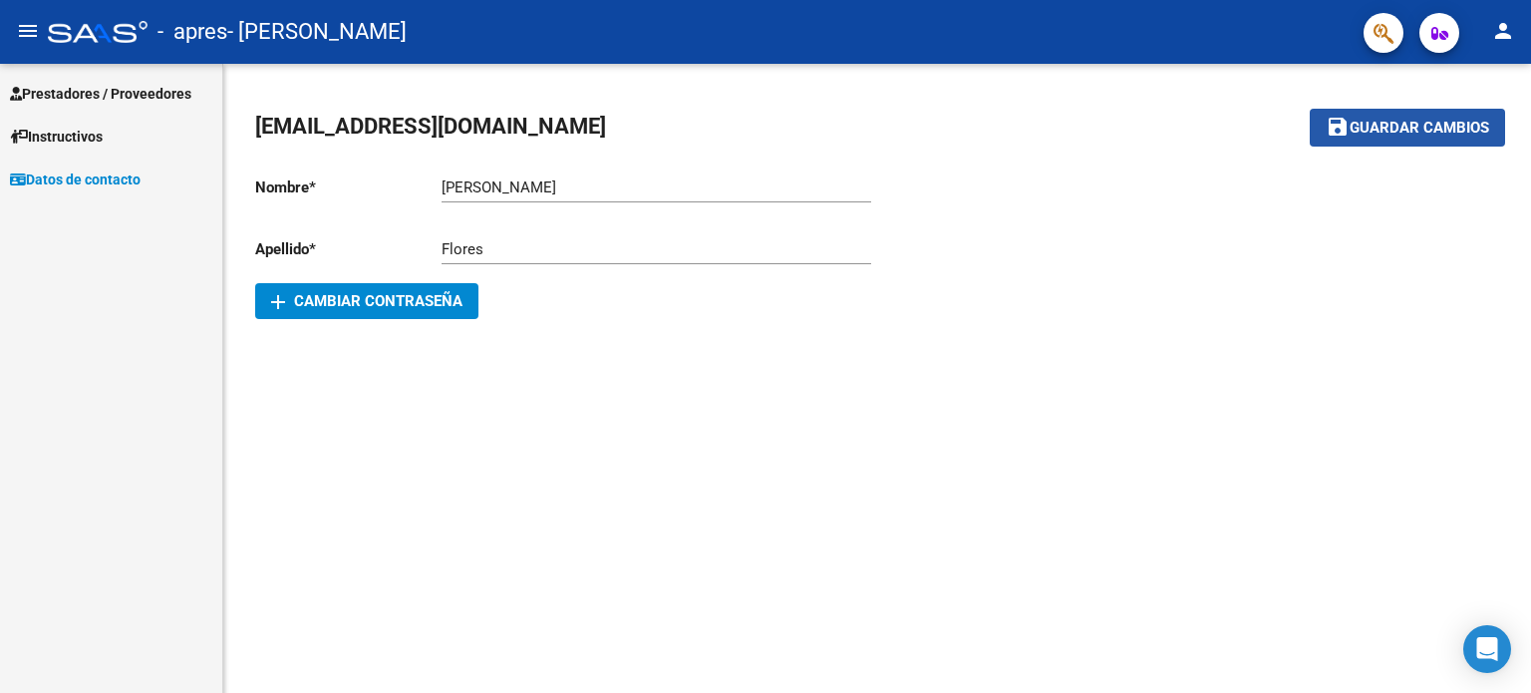
click at [1431, 120] on span "Guardar cambios" at bounding box center [1419, 129] width 140 height 18
